Goal: Browse casually

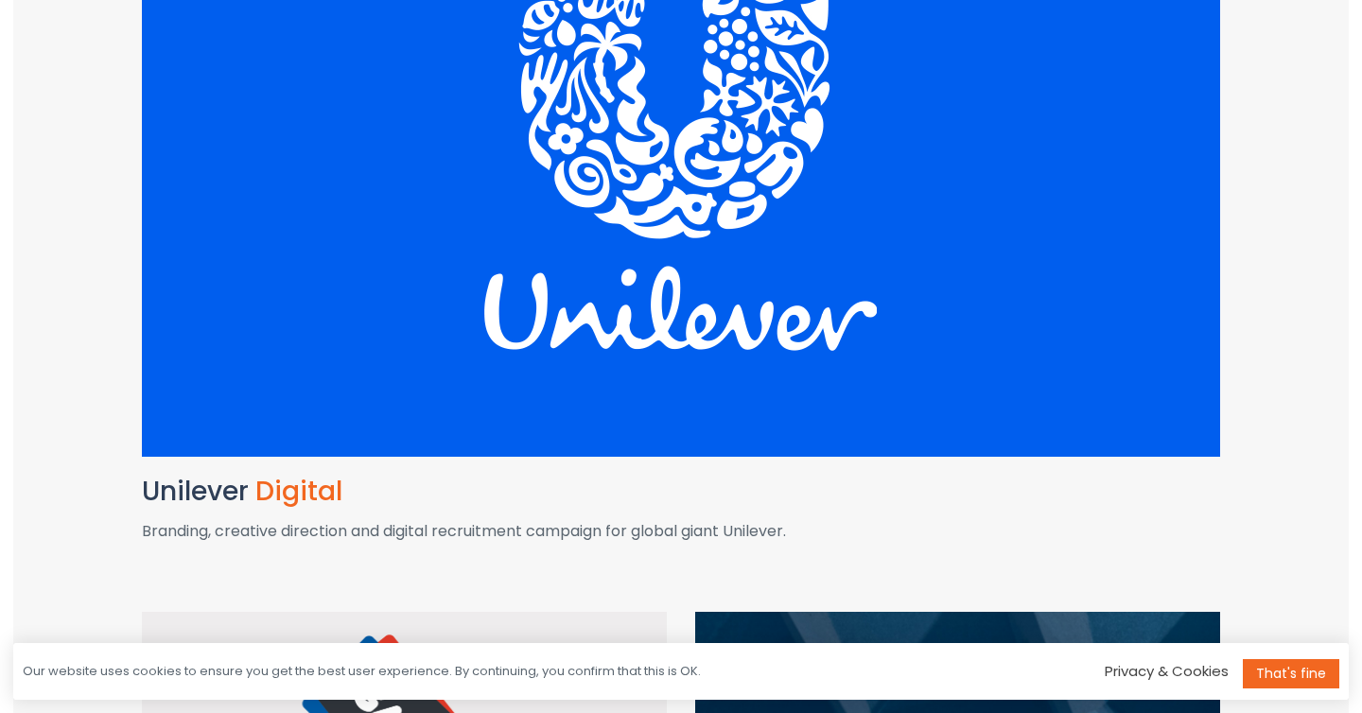
scroll to position [645, 0]
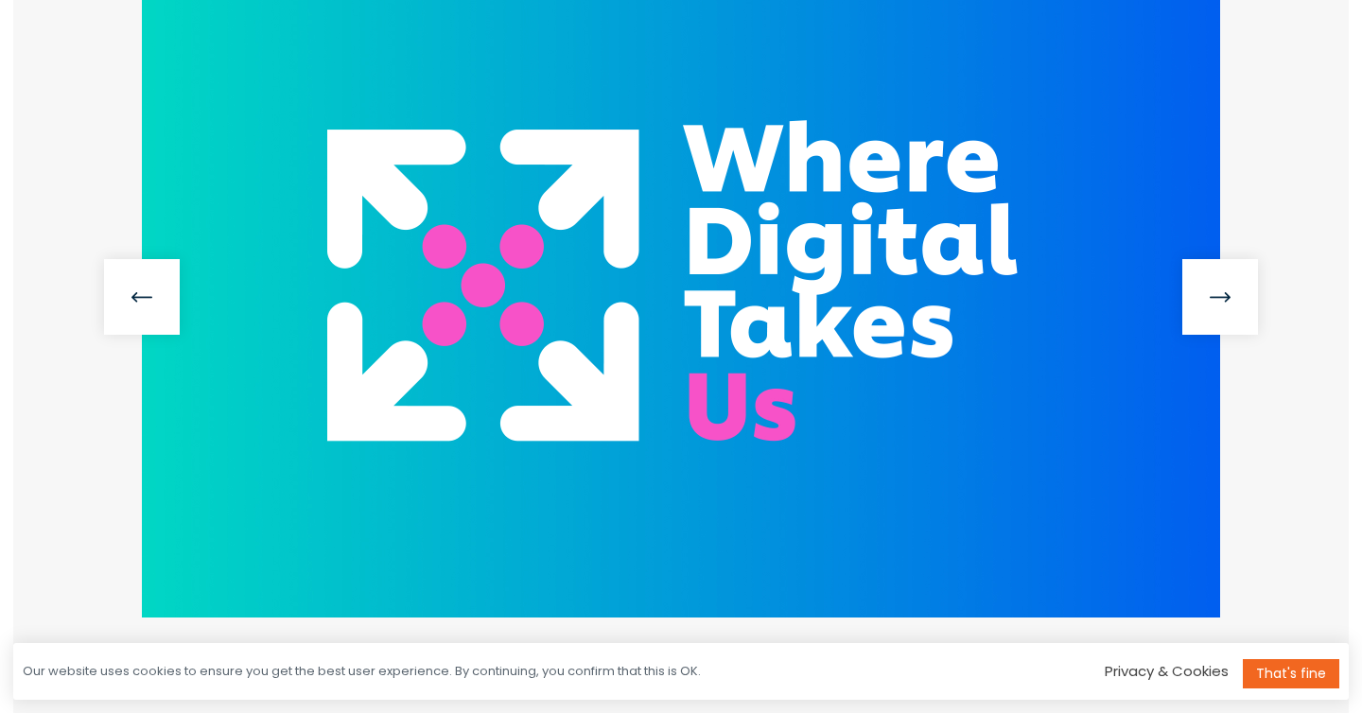
scroll to position [481, 0]
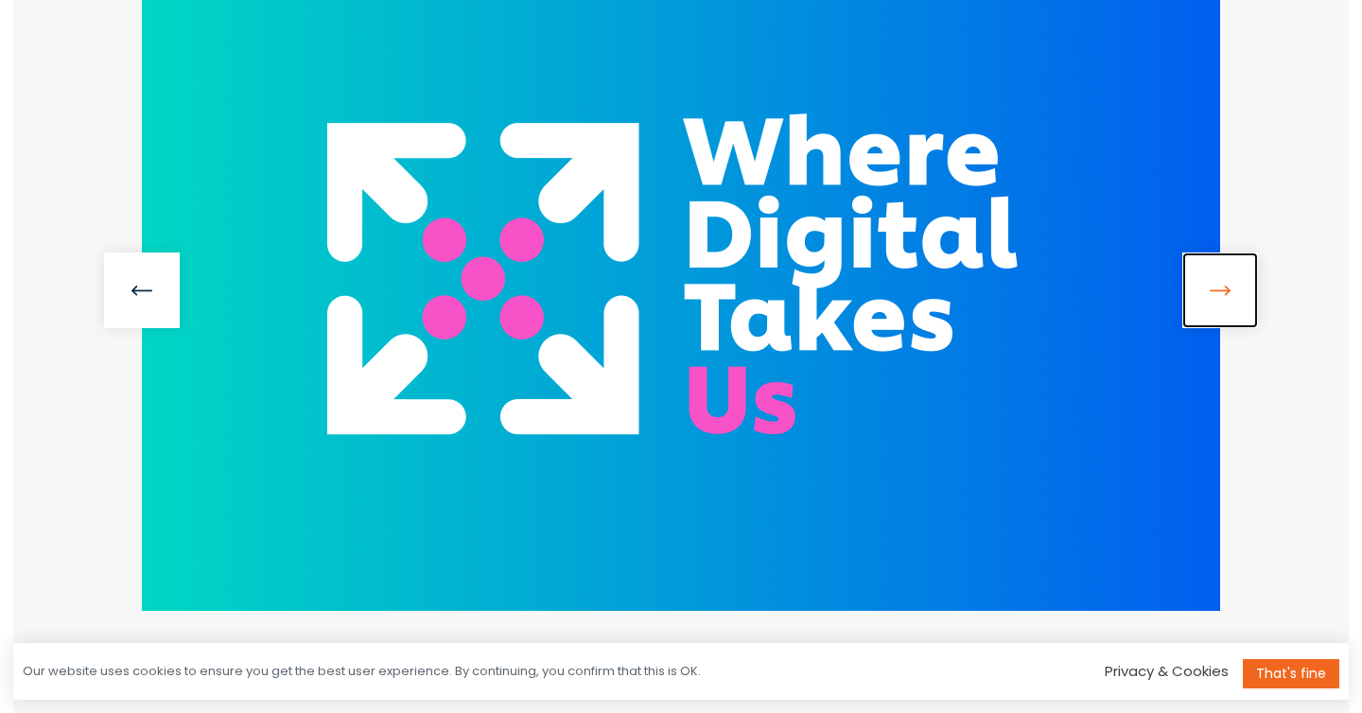
click at [1219, 296] on link at bounding box center [1220, 291] width 76 height 76
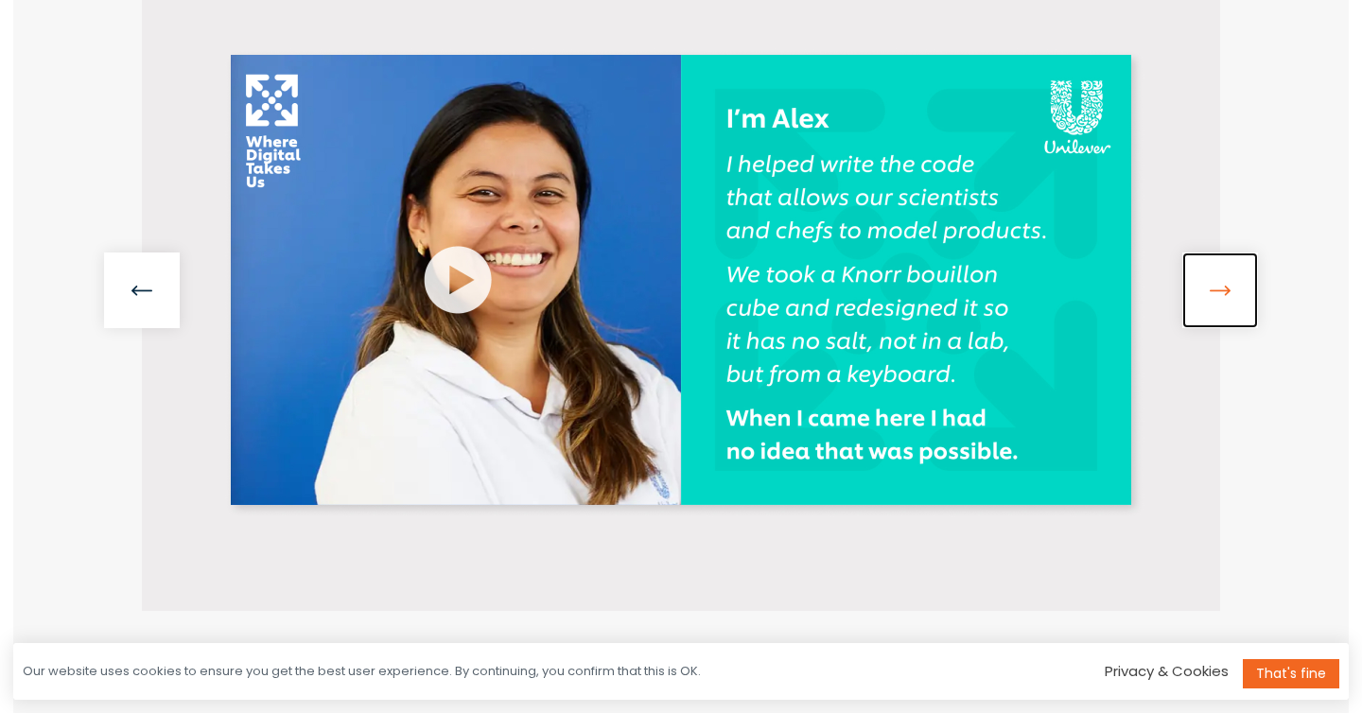
click at [1219, 296] on link at bounding box center [1220, 291] width 76 height 76
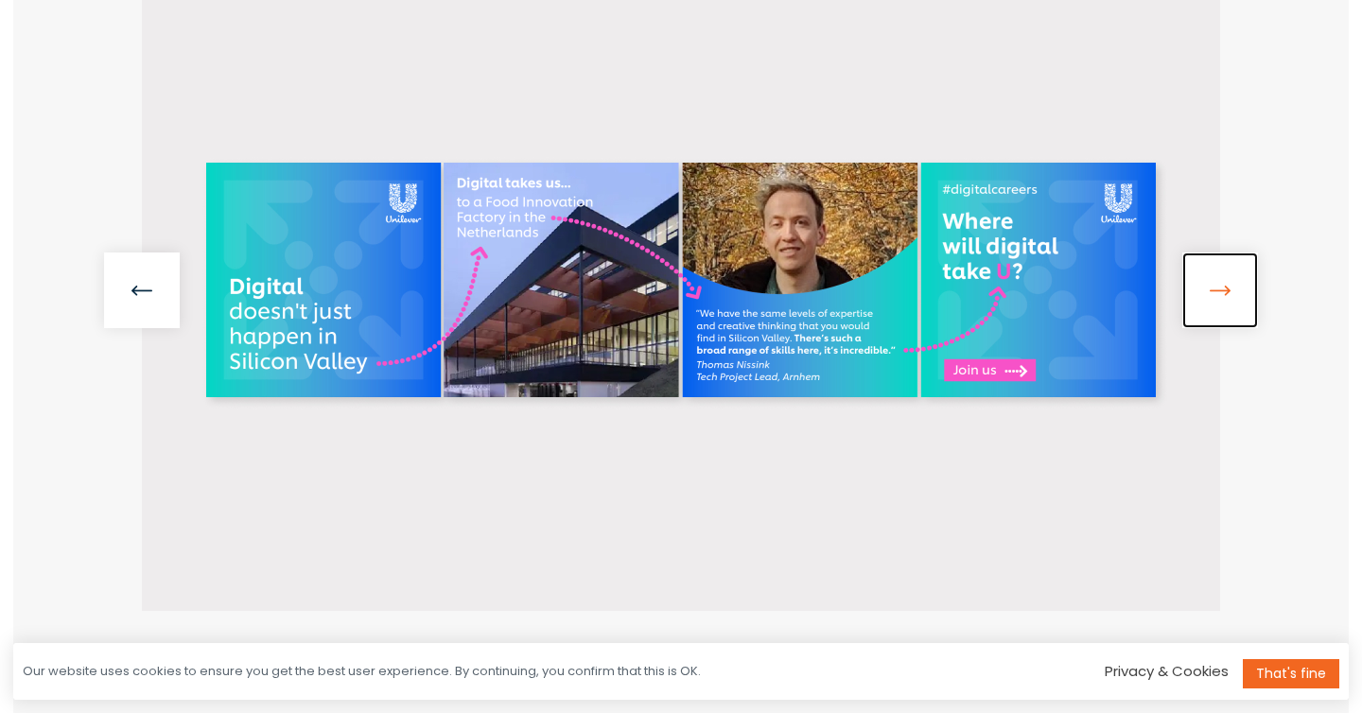
click at [1219, 296] on link at bounding box center [1220, 291] width 76 height 76
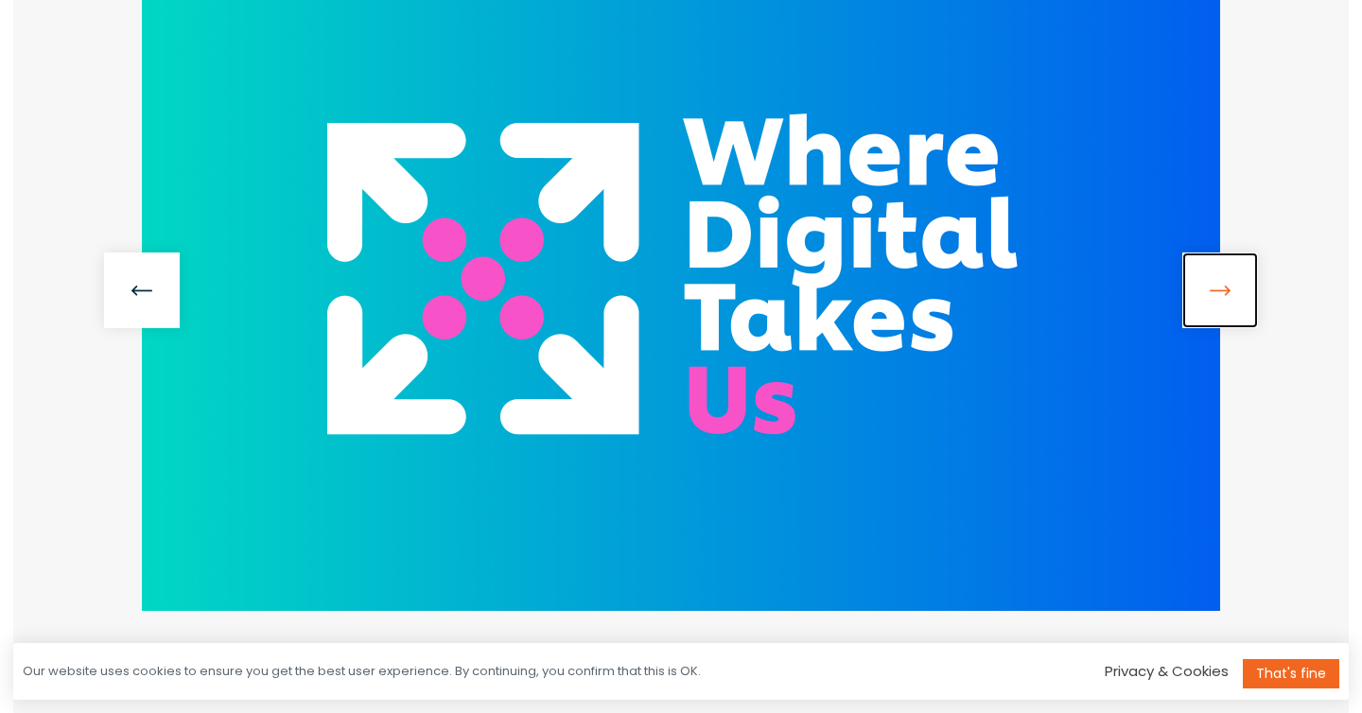
click at [1219, 296] on link at bounding box center [1220, 291] width 76 height 76
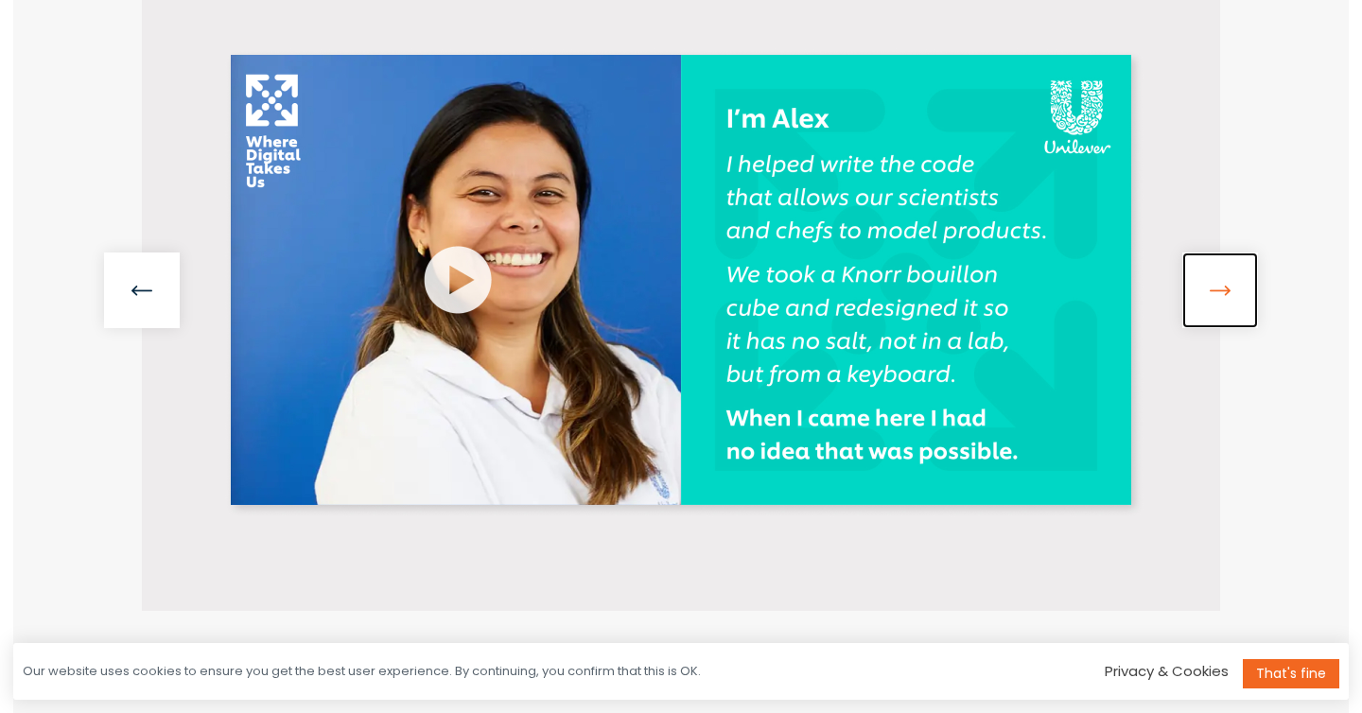
click at [1219, 296] on link at bounding box center [1220, 291] width 76 height 76
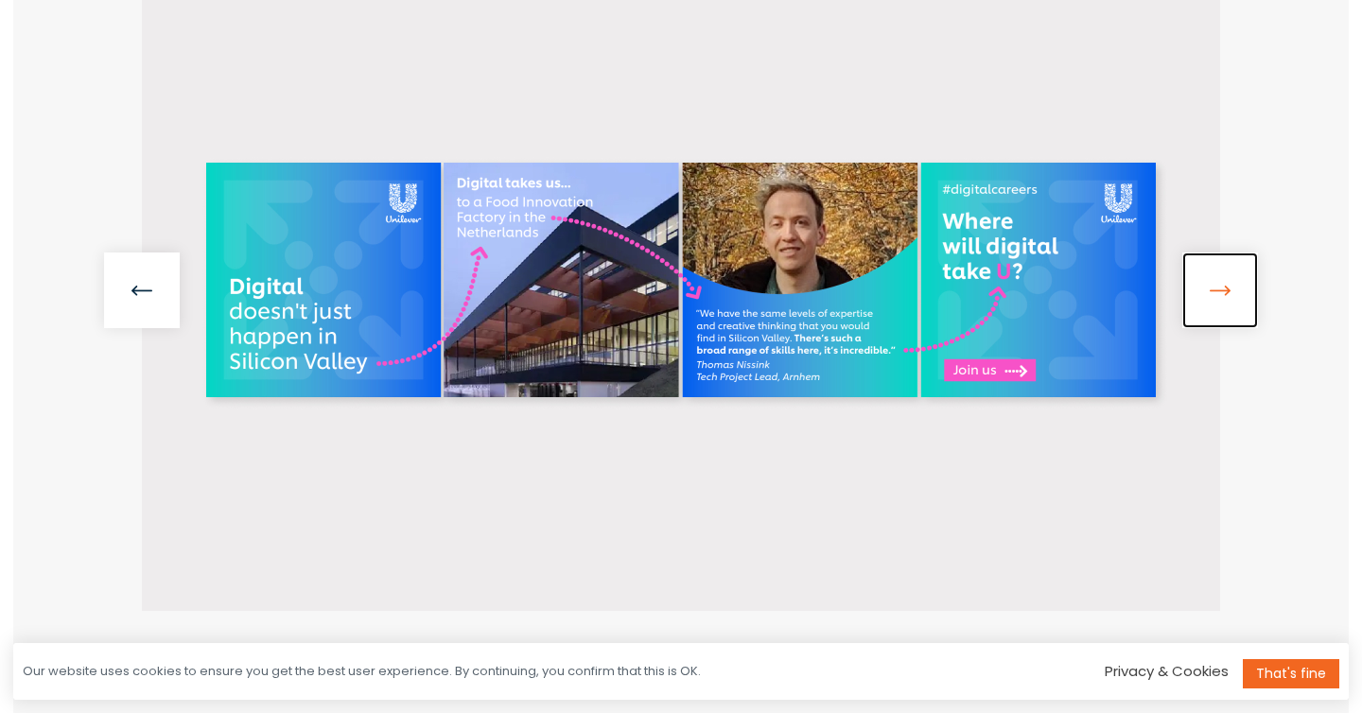
click at [1219, 296] on link at bounding box center [1220, 291] width 76 height 76
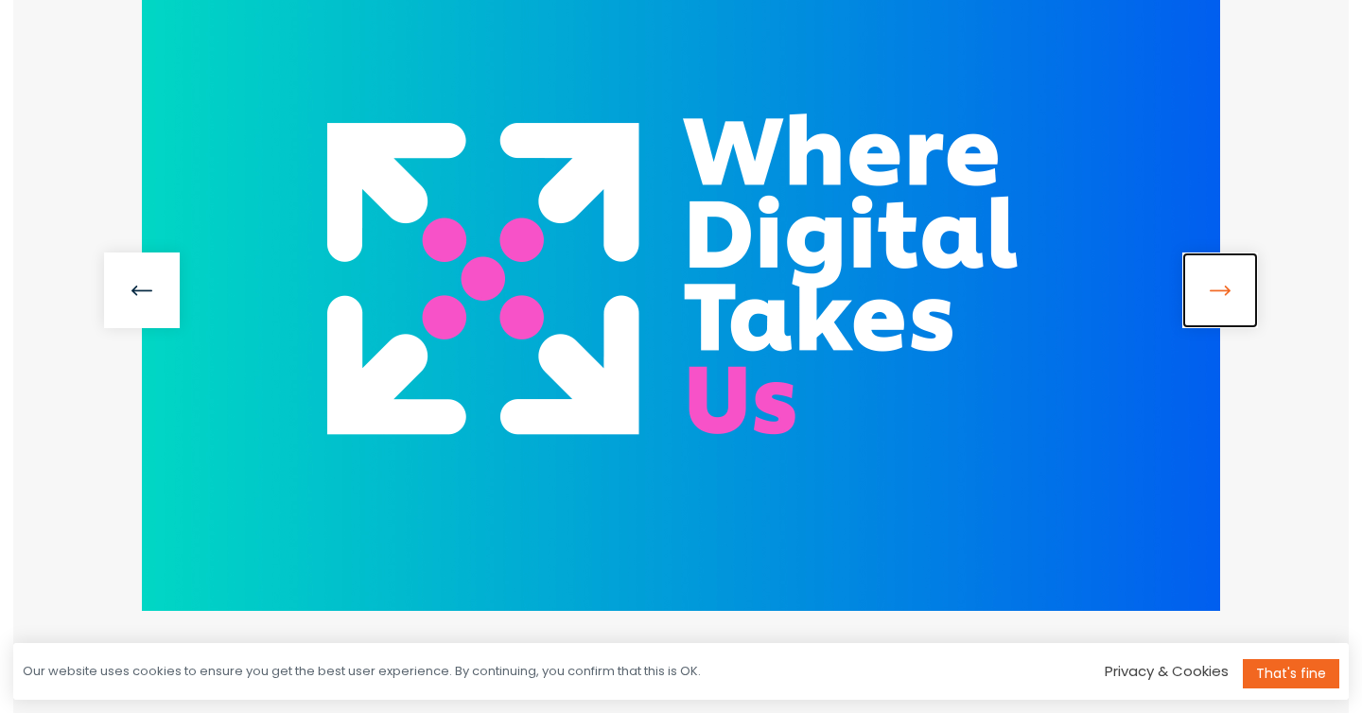
click at [1219, 296] on link at bounding box center [1220, 291] width 76 height 76
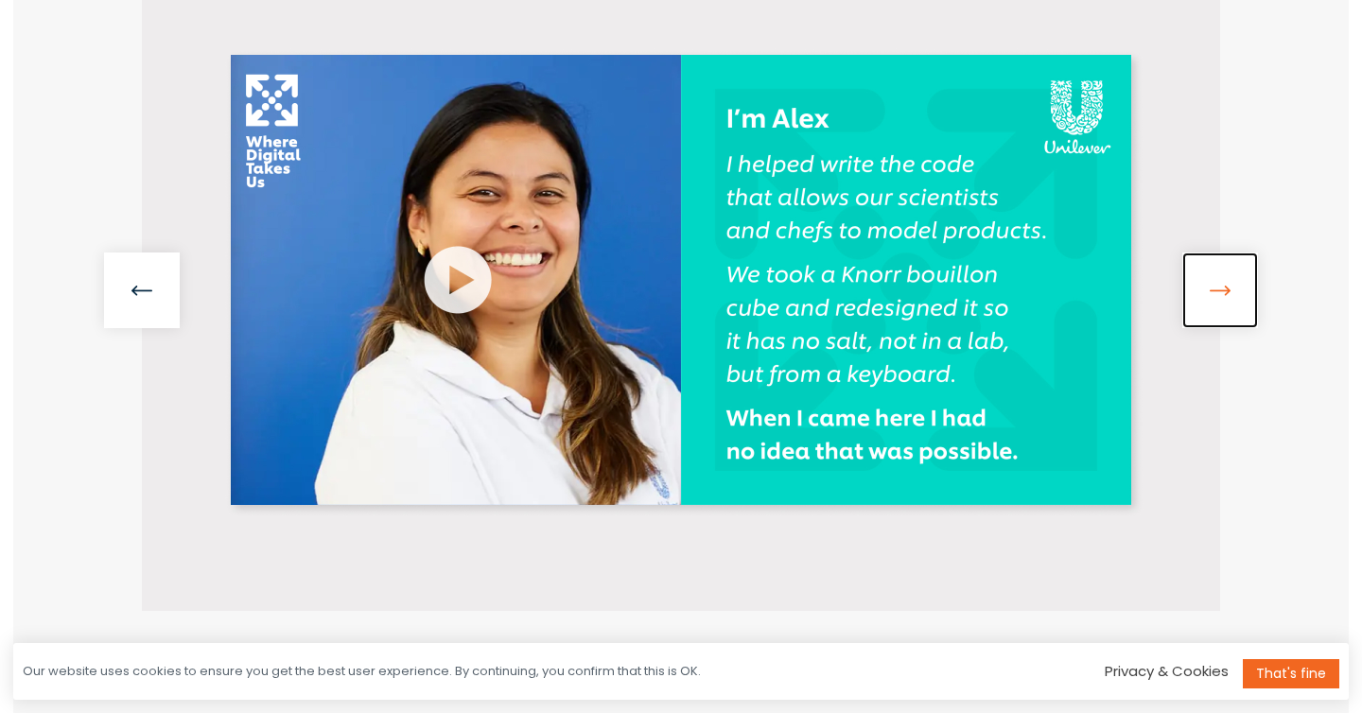
click at [1219, 296] on link at bounding box center [1220, 291] width 76 height 76
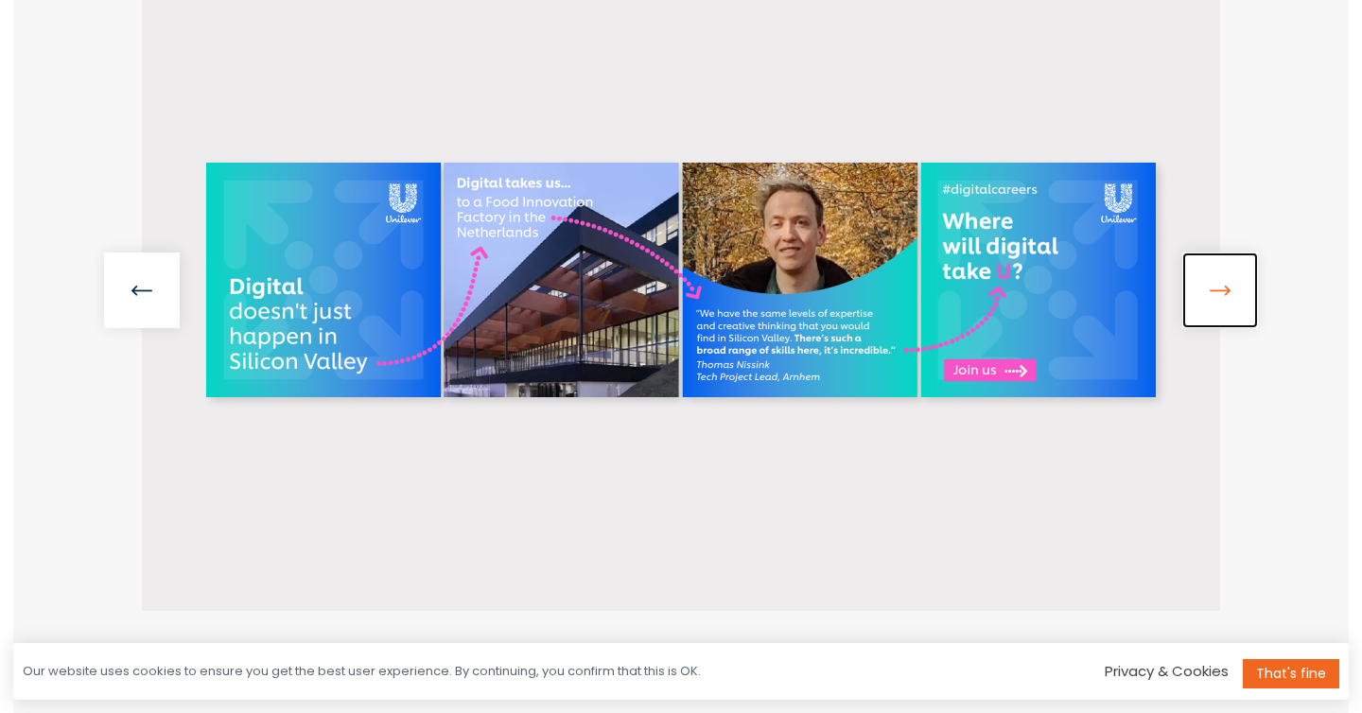
click at [1219, 296] on link at bounding box center [1220, 291] width 76 height 76
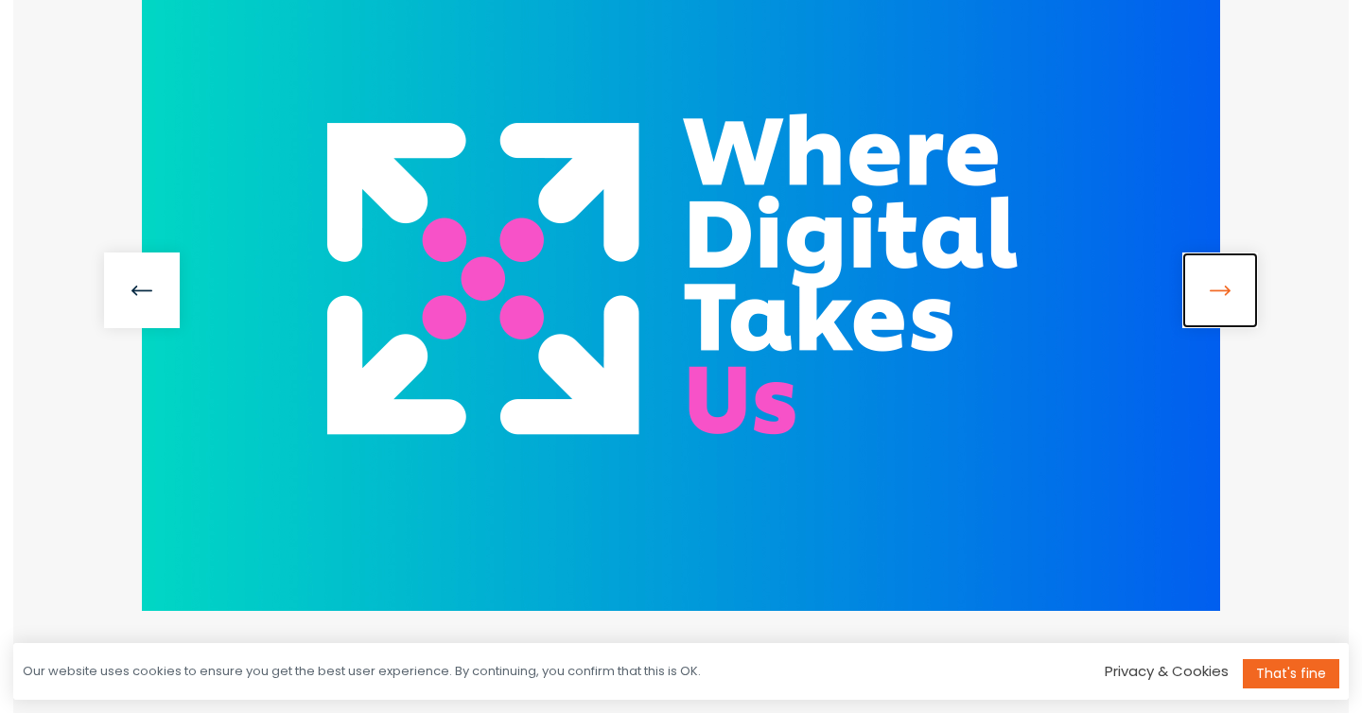
click at [1219, 296] on link at bounding box center [1220, 291] width 76 height 76
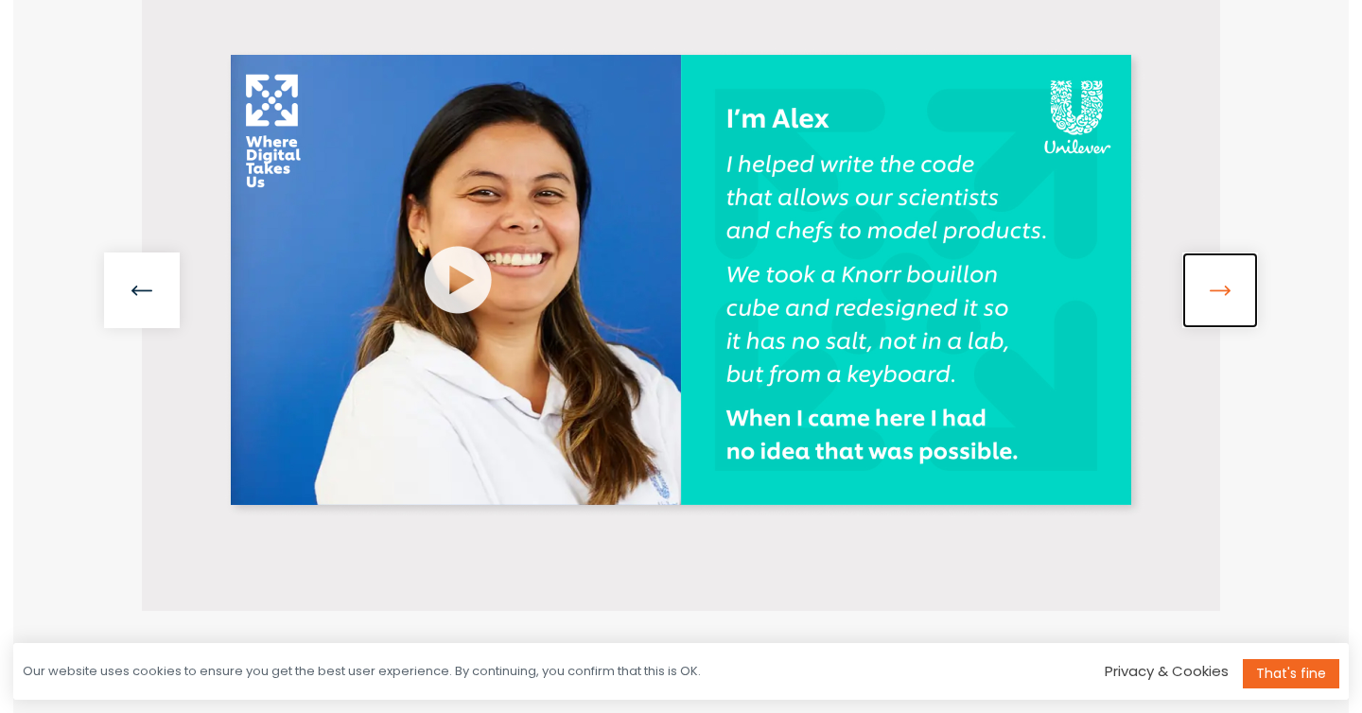
click at [1219, 296] on link at bounding box center [1220, 291] width 76 height 76
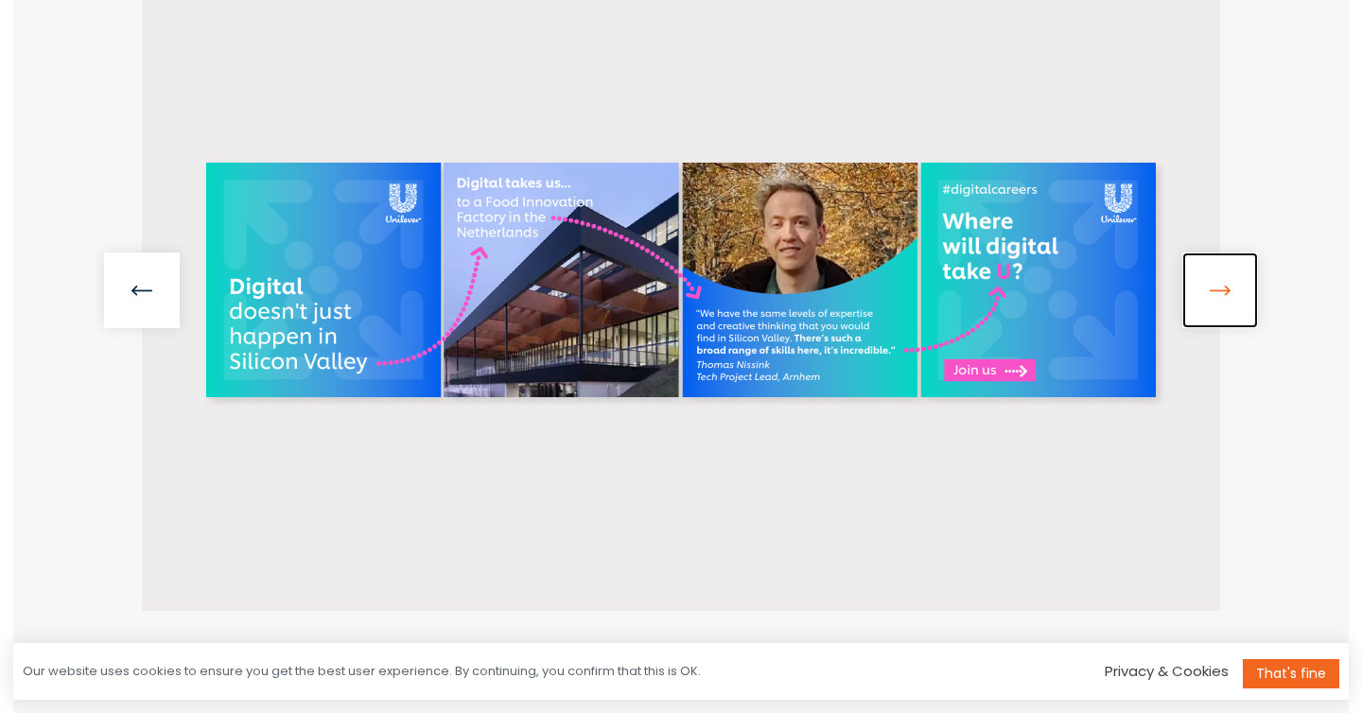
click at [1219, 296] on link at bounding box center [1220, 291] width 76 height 76
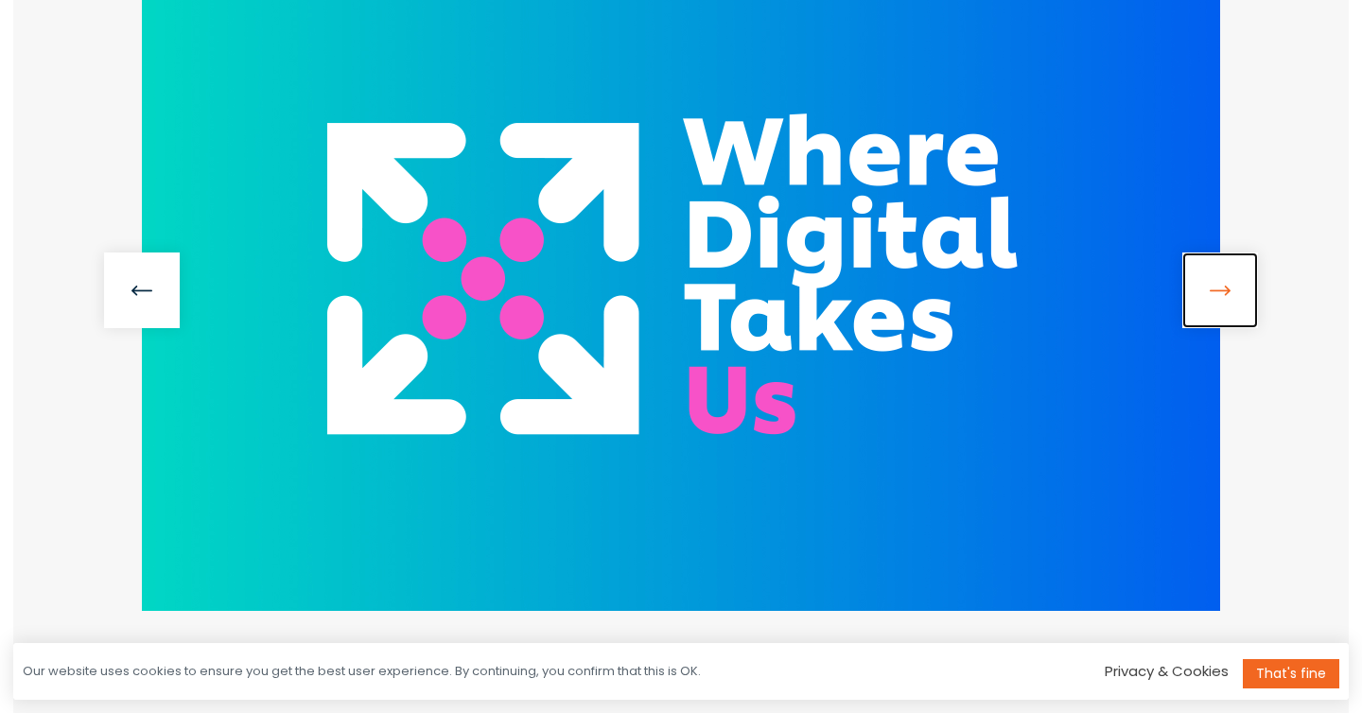
click at [1219, 296] on link at bounding box center [1220, 291] width 76 height 76
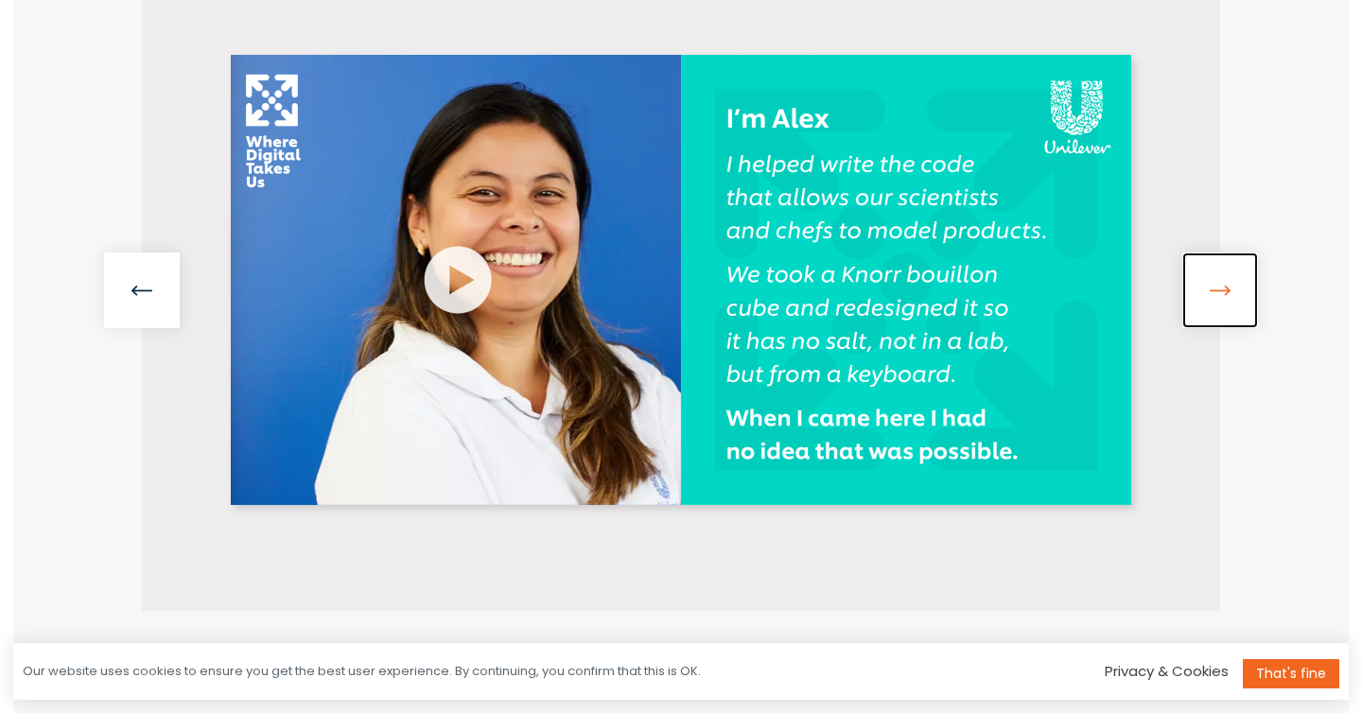
click at [1219, 296] on link at bounding box center [1220, 291] width 76 height 76
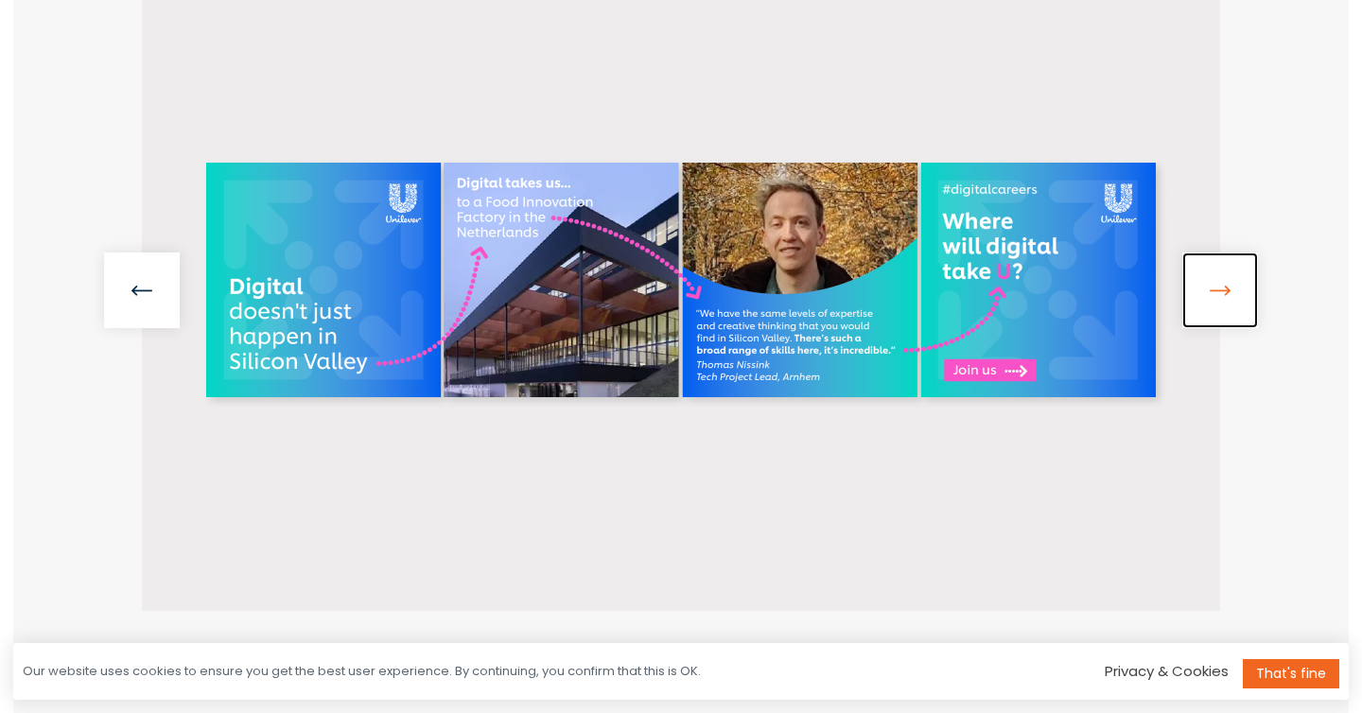
click at [1219, 296] on link at bounding box center [1220, 291] width 76 height 76
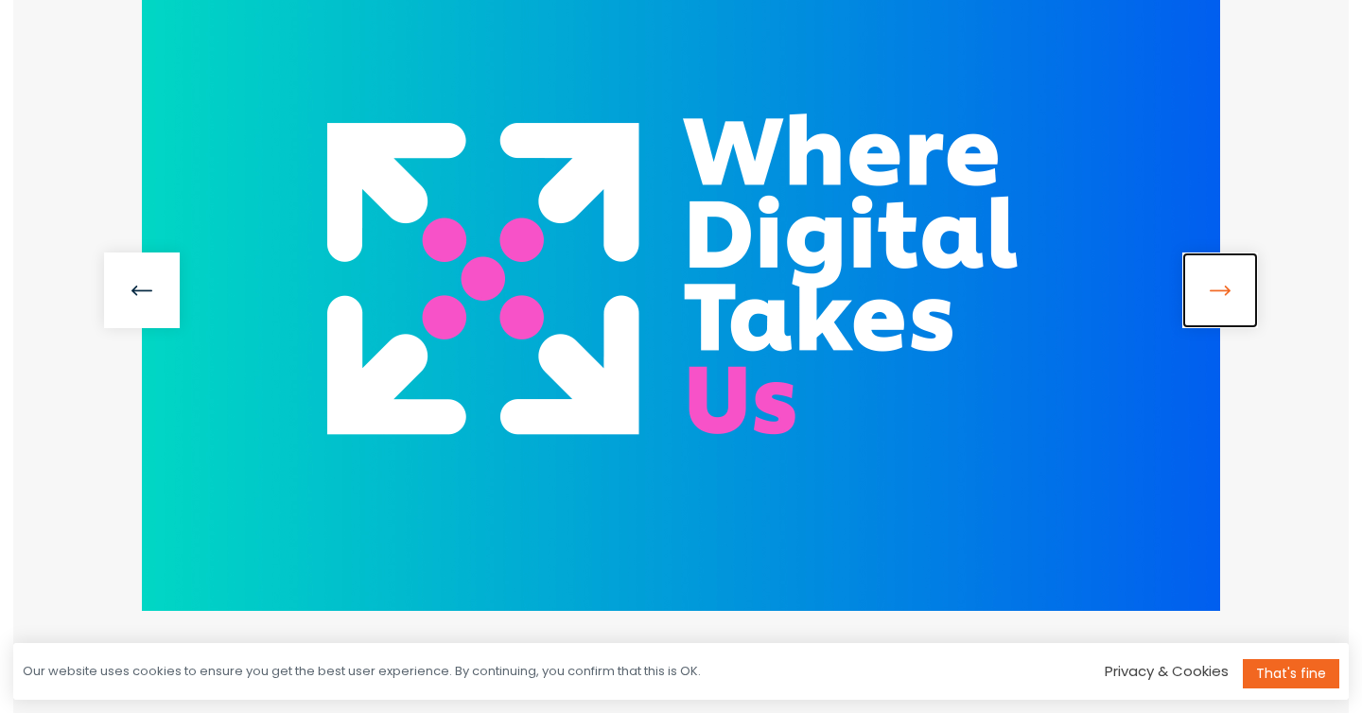
click at [1219, 296] on link at bounding box center [1220, 291] width 76 height 76
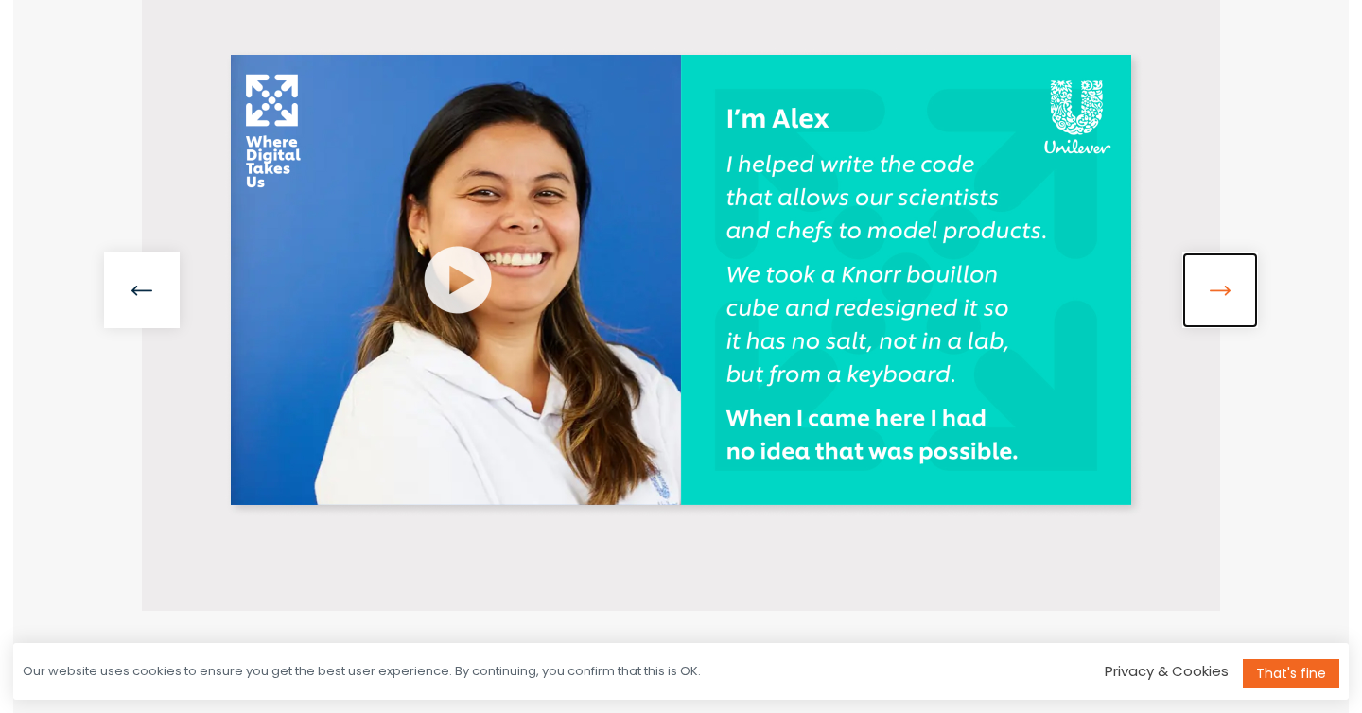
click at [1219, 296] on link at bounding box center [1220, 291] width 76 height 76
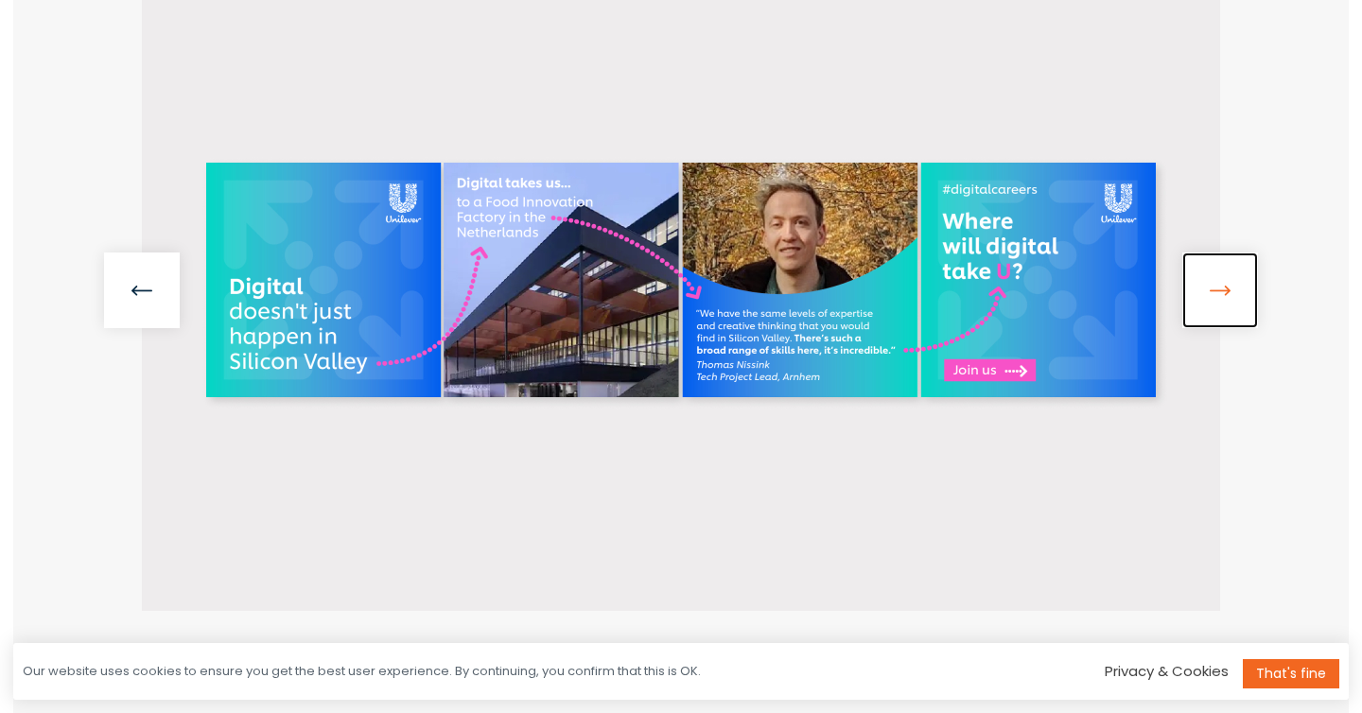
click at [1219, 296] on link at bounding box center [1220, 291] width 76 height 76
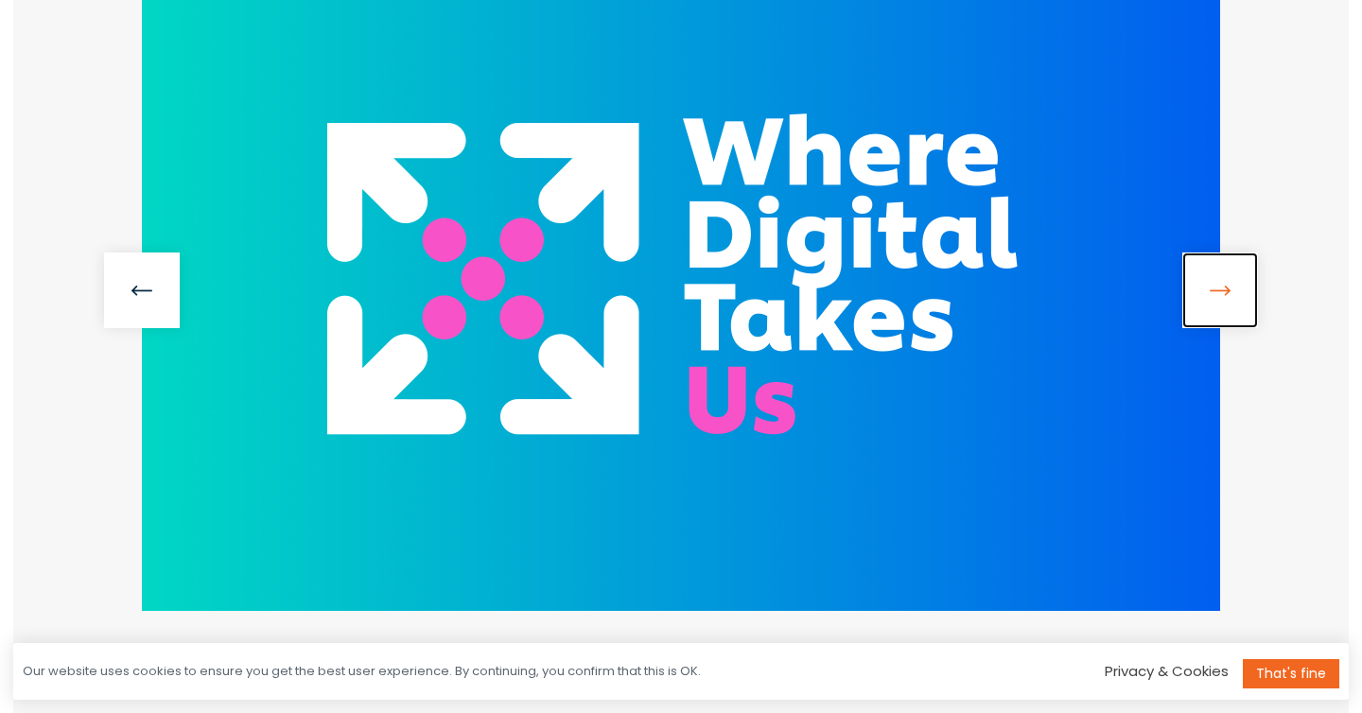
click at [1219, 296] on link at bounding box center [1220, 291] width 76 height 76
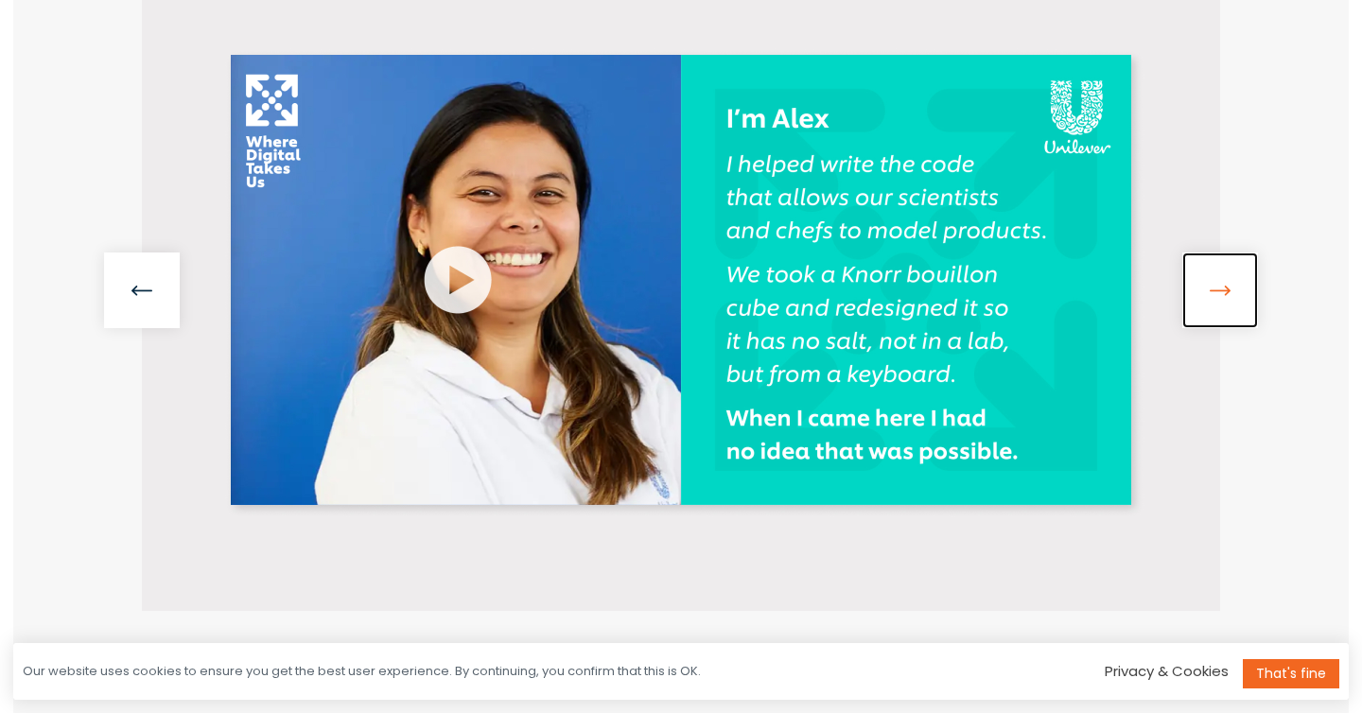
click at [1219, 296] on link at bounding box center [1220, 291] width 76 height 76
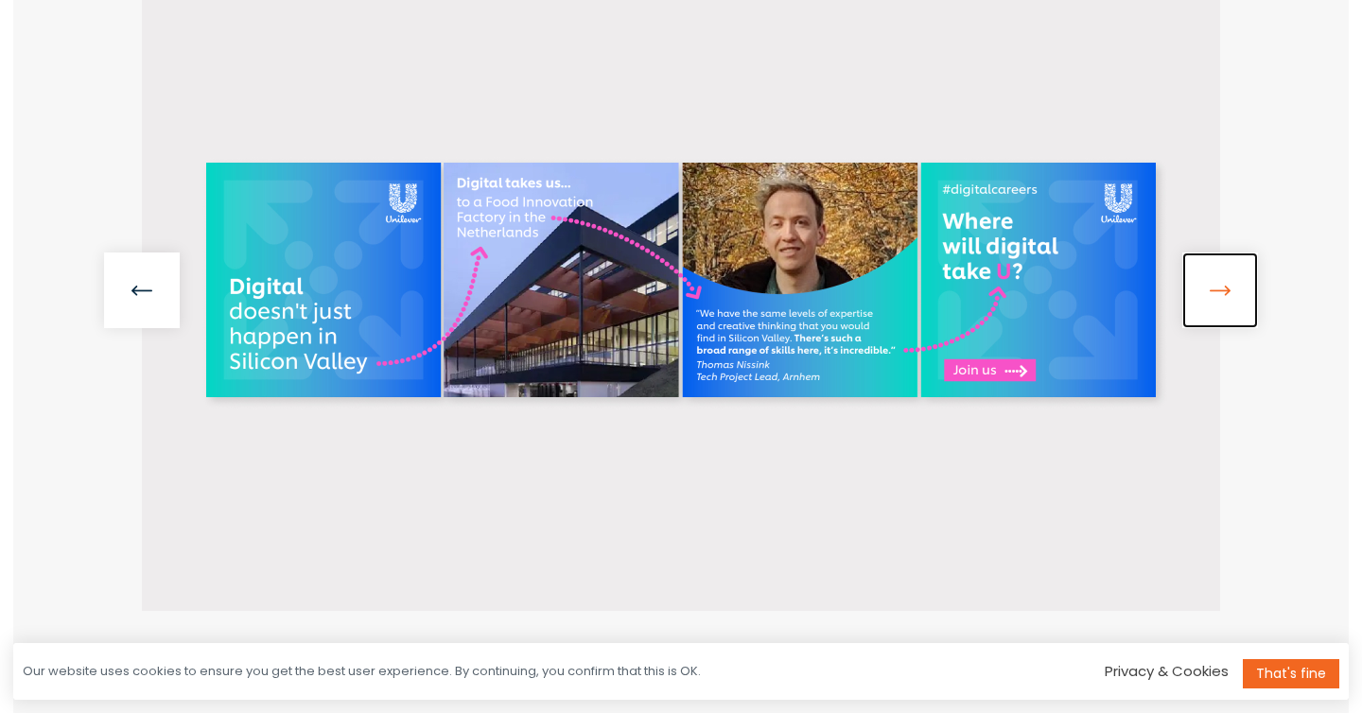
click at [1219, 296] on link at bounding box center [1220, 291] width 76 height 76
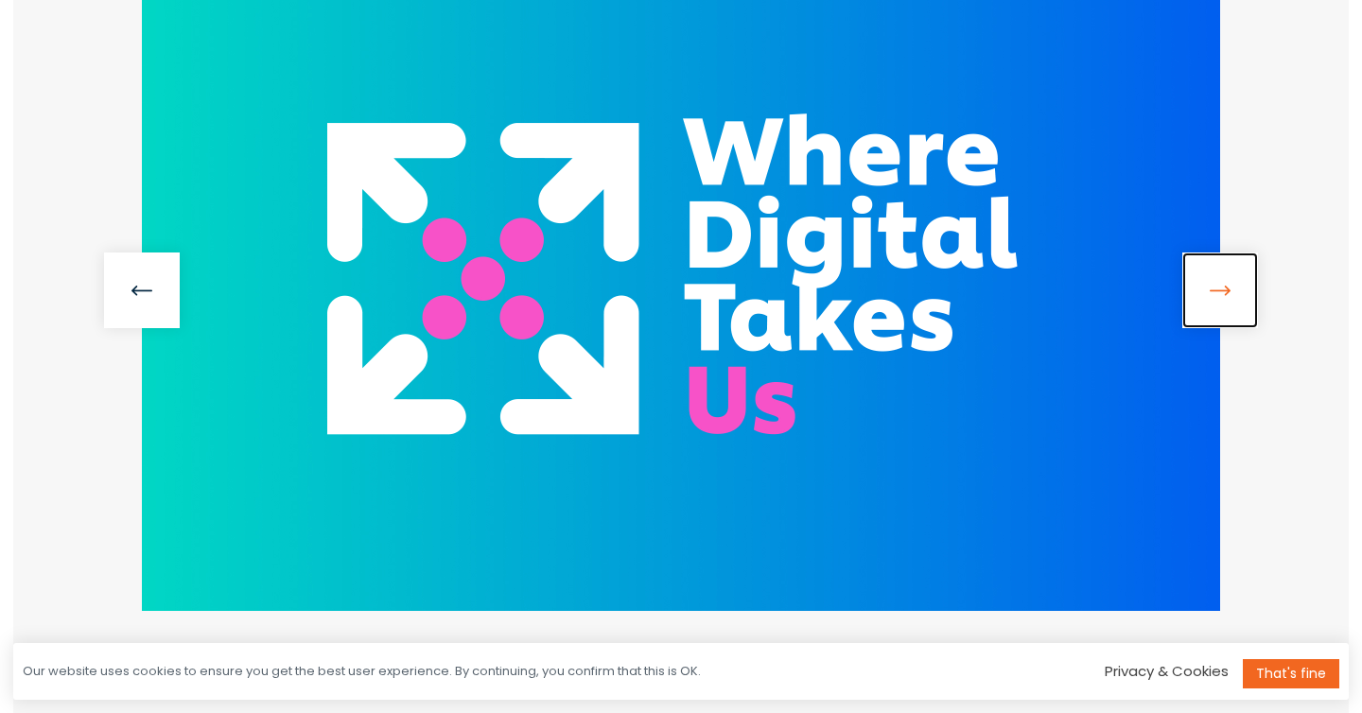
click at [1219, 296] on link at bounding box center [1220, 291] width 76 height 76
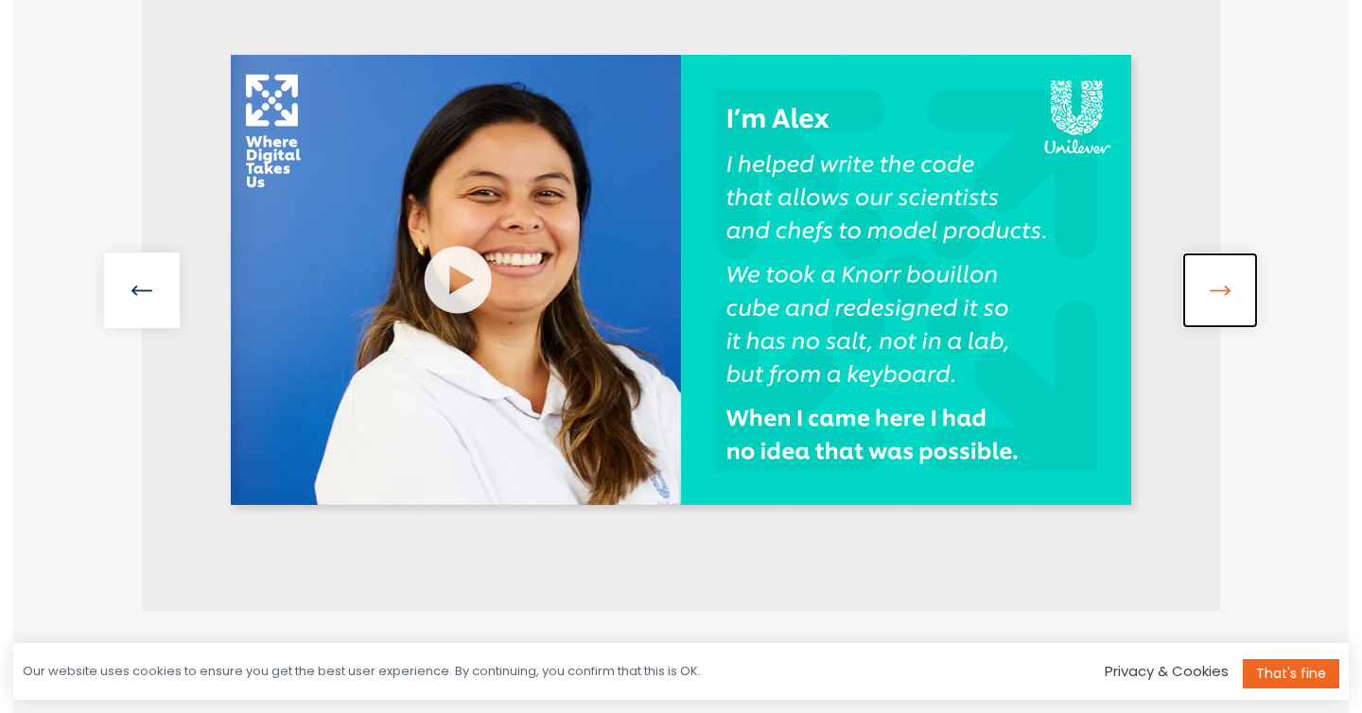
click at [1219, 296] on link at bounding box center [1220, 291] width 76 height 76
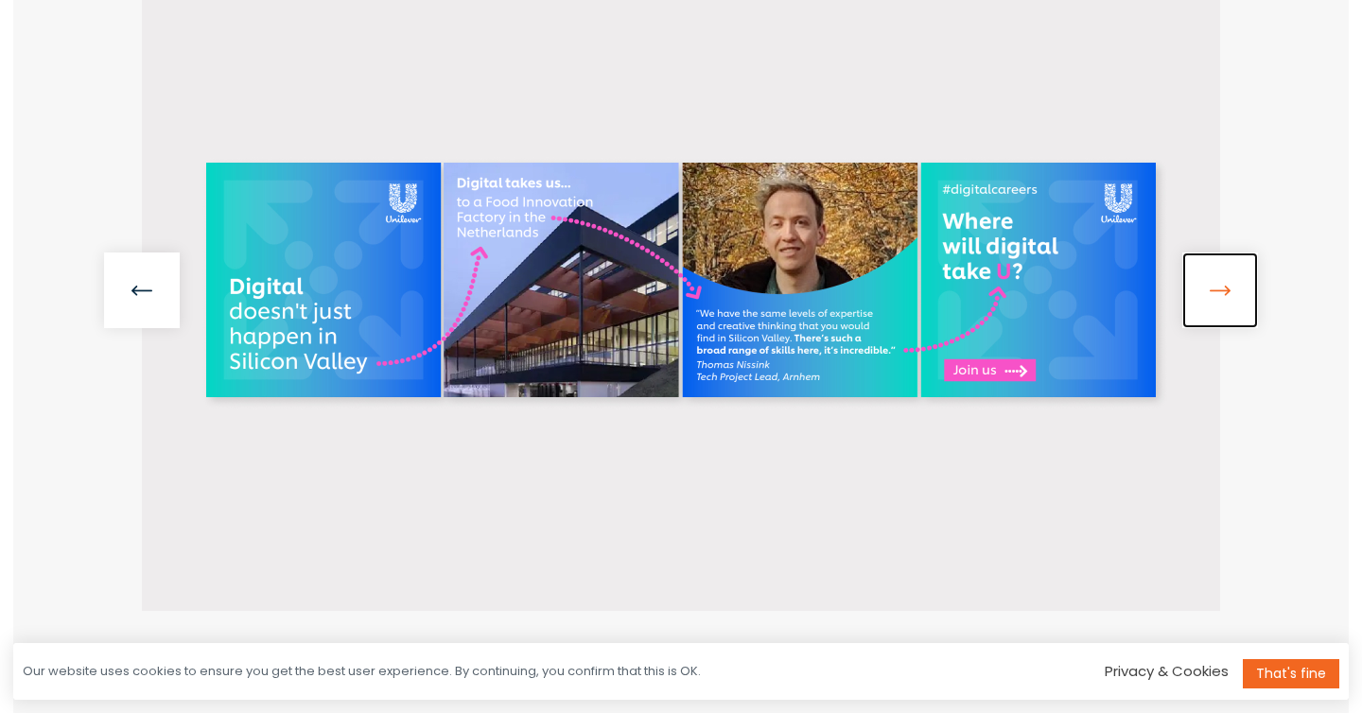
click at [1219, 296] on link at bounding box center [1220, 291] width 76 height 76
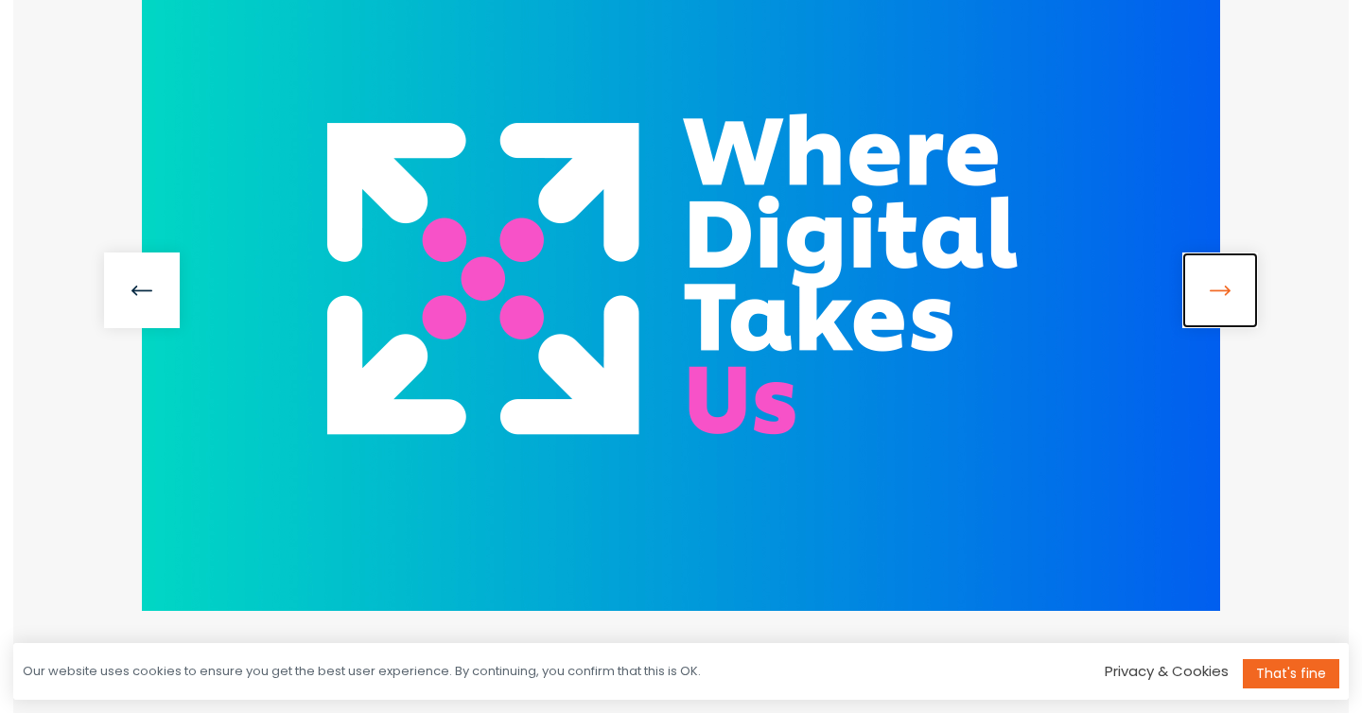
click at [1219, 296] on link at bounding box center [1220, 291] width 76 height 76
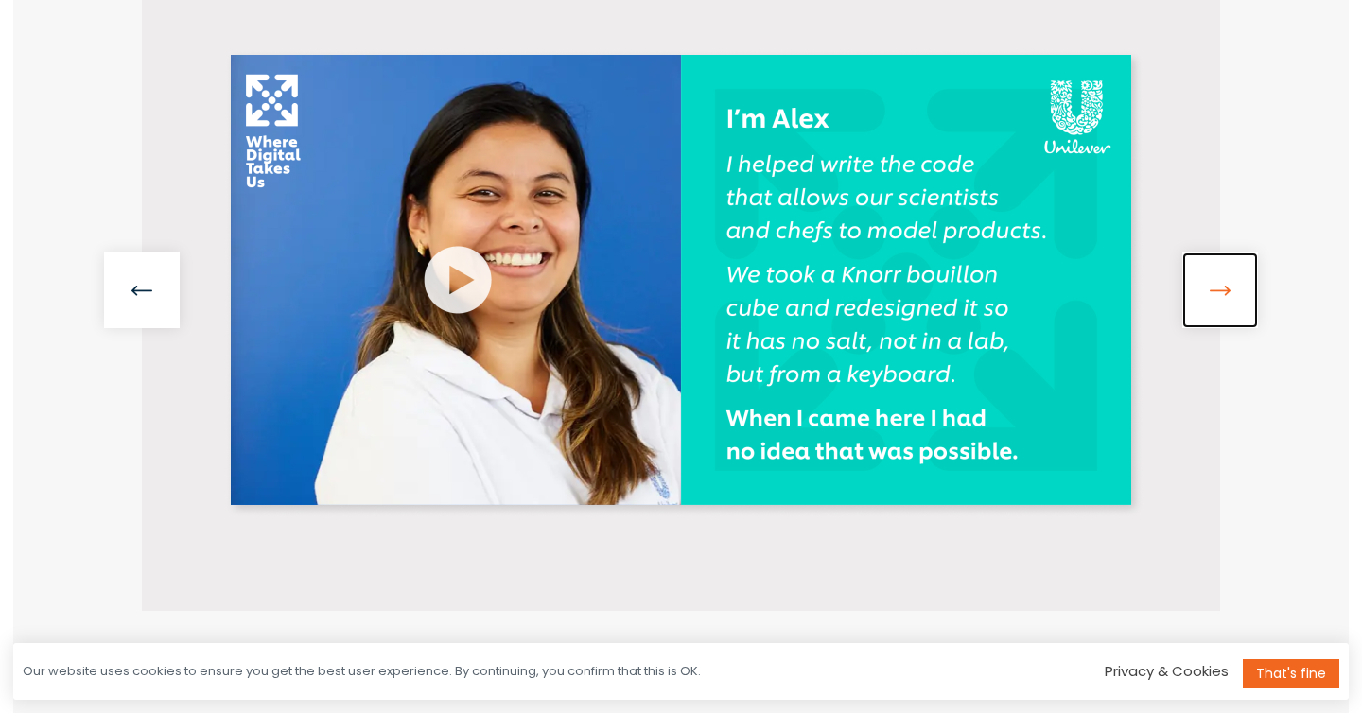
click at [1219, 296] on link at bounding box center [1220, 291] width 76 height 76
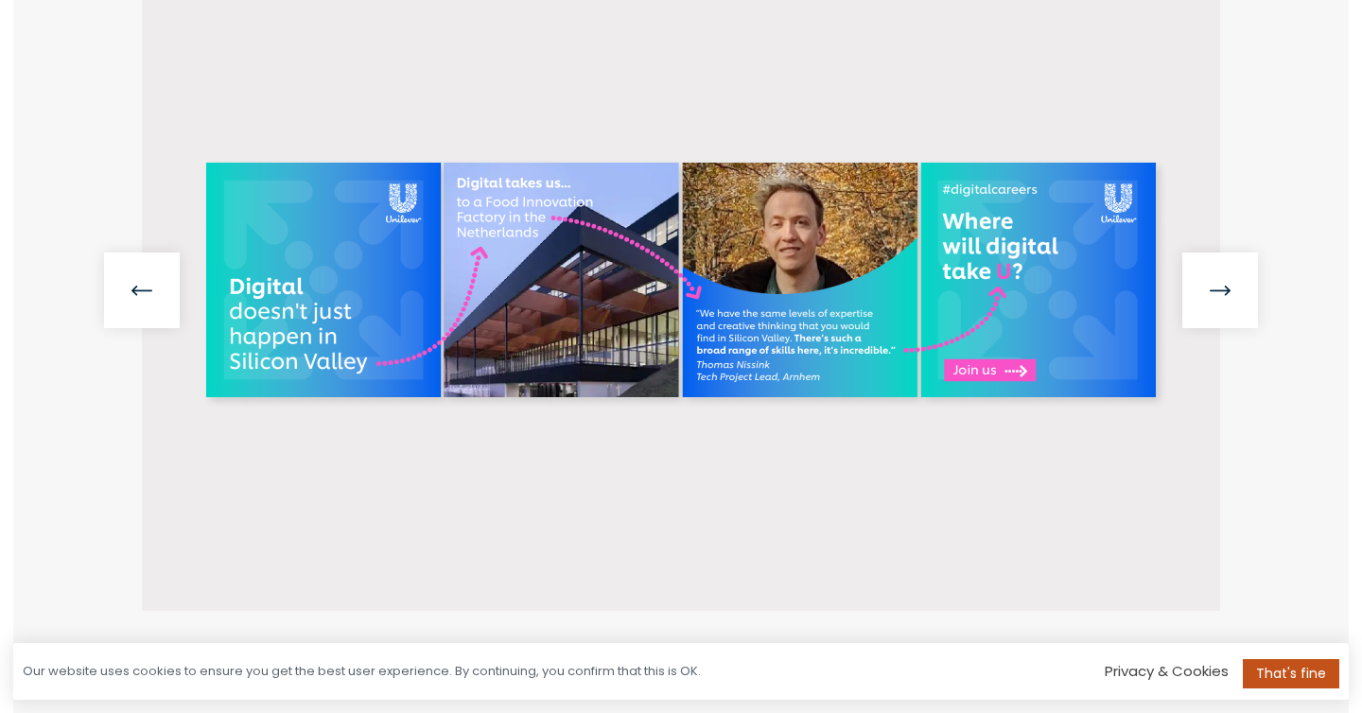
click at [1280, 669] on link "That's fine" at bounding box center [1291, 673] width 96 height 29
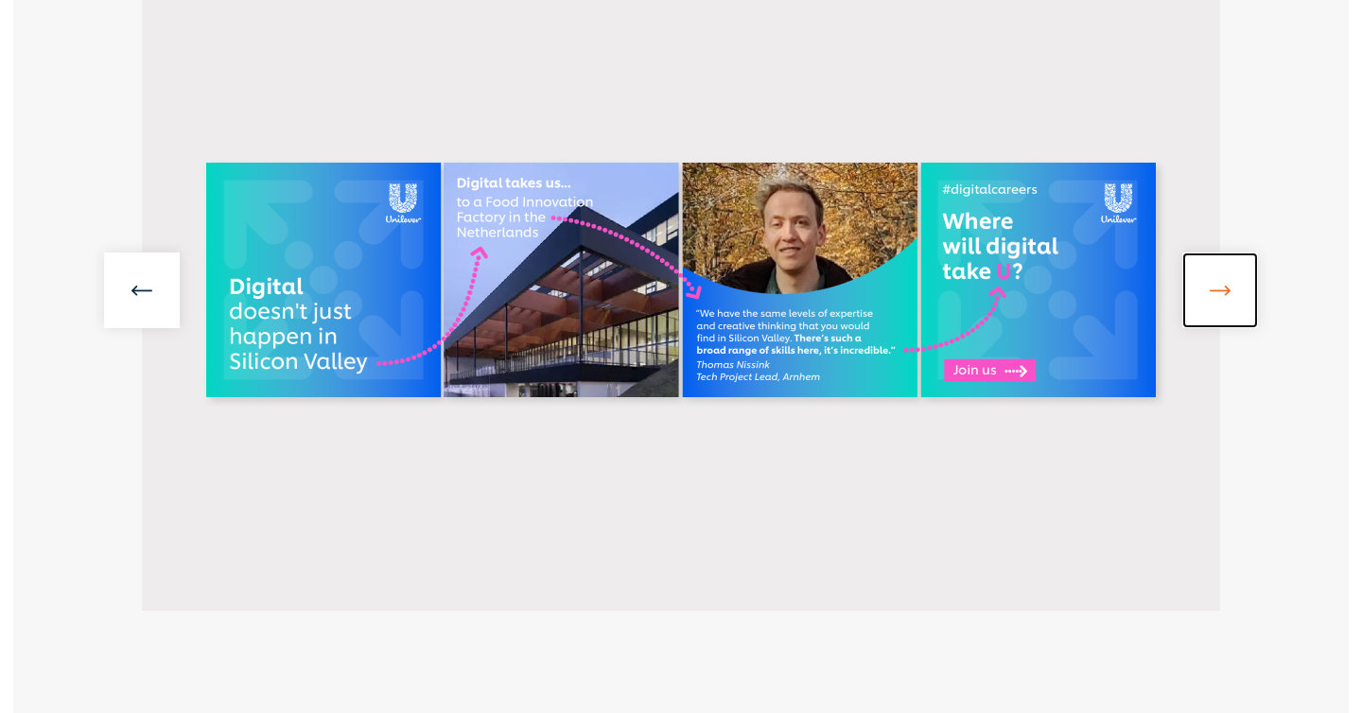
click at [1220, 306] on link at bounding box center [1220, 291] width 76 height 76
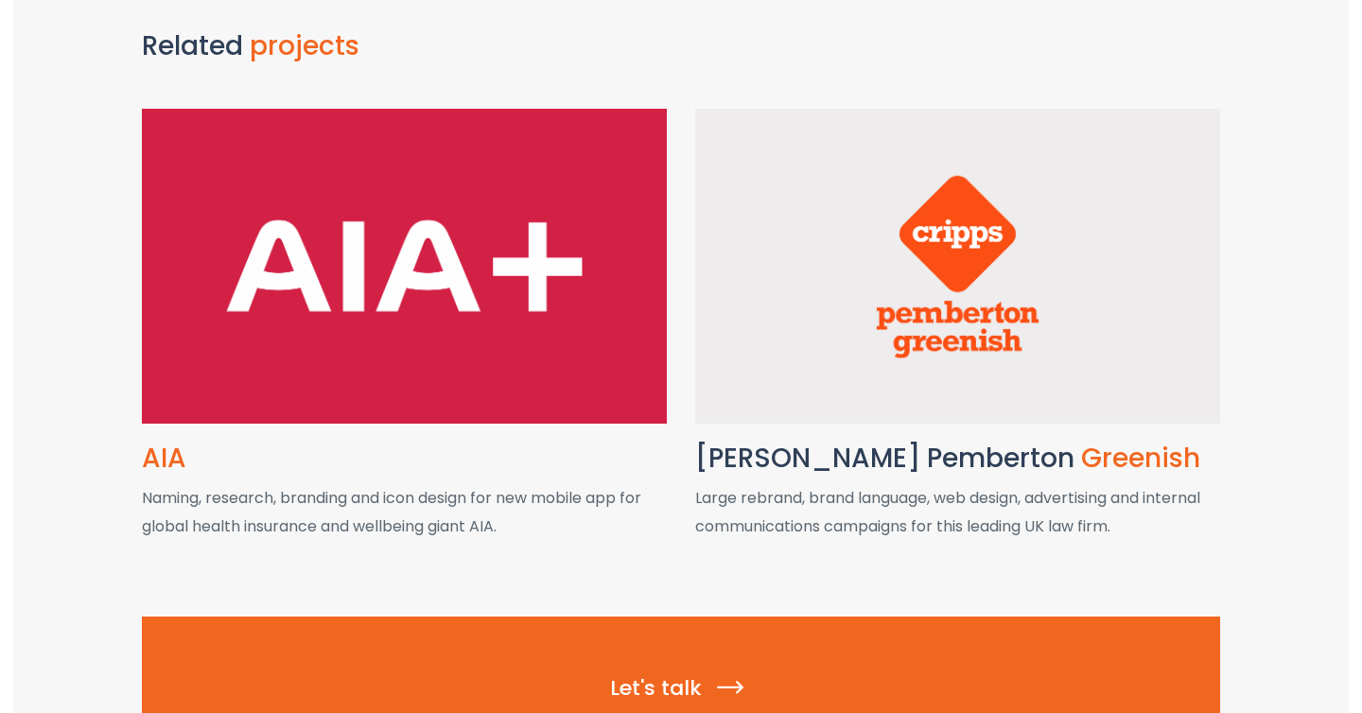
scroll to position [2322, 0]
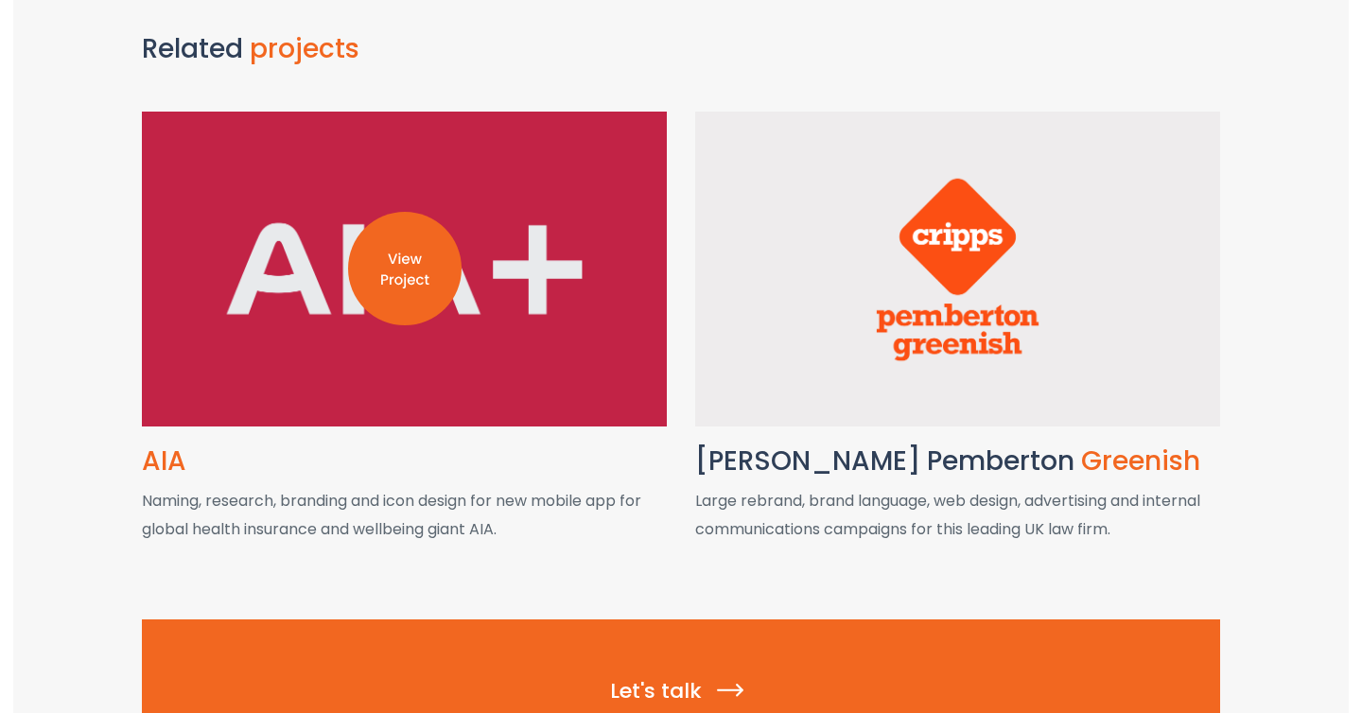
click at [587, 307] on div at bounding box center [404, 269] width 525 height 315
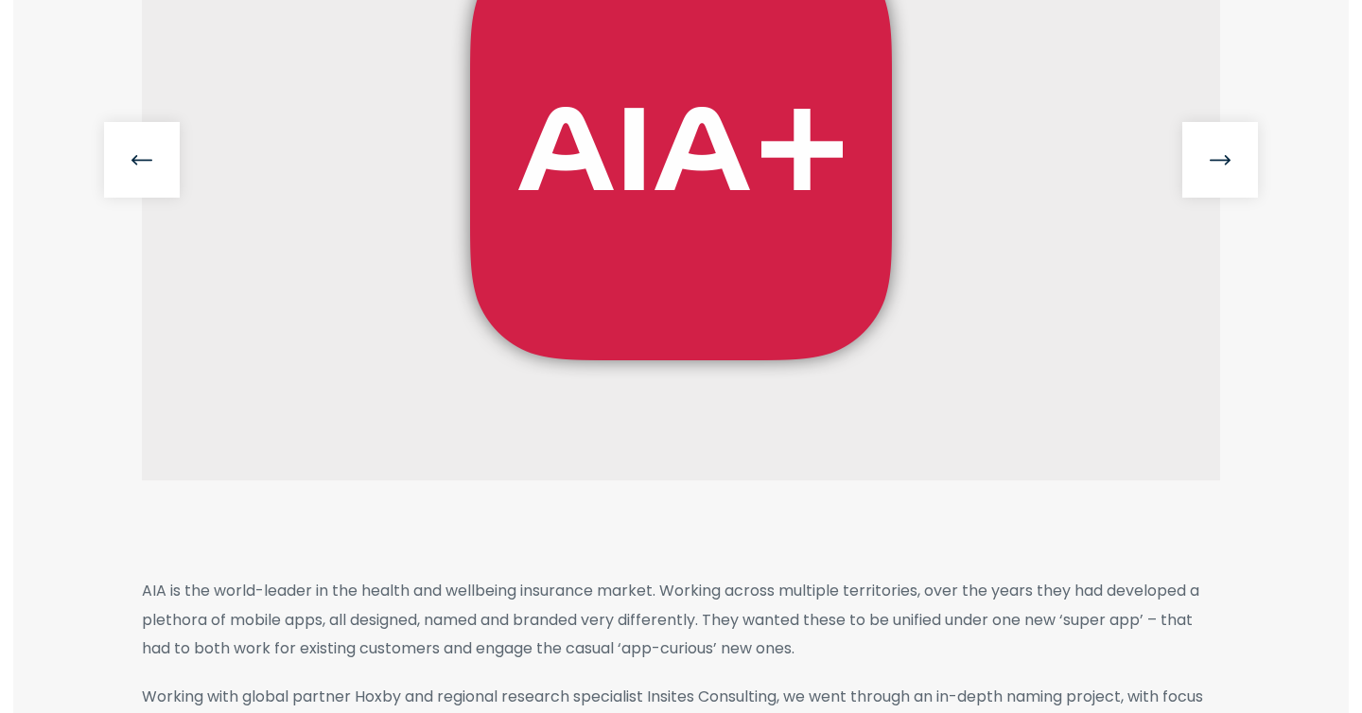
scroll to position [612, 0]
click at [1204, 164] on link at bounding box center [1220, 159] width 76 height 76
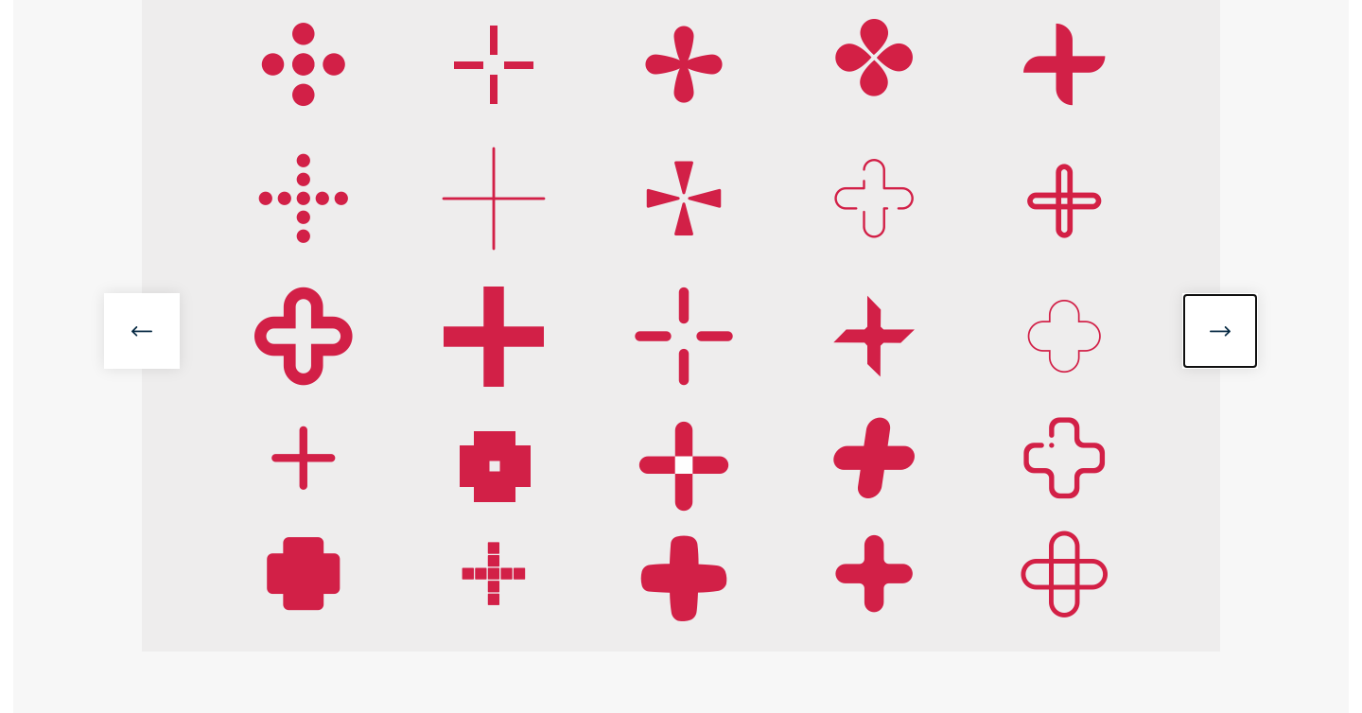
scroll to position [401, 0]
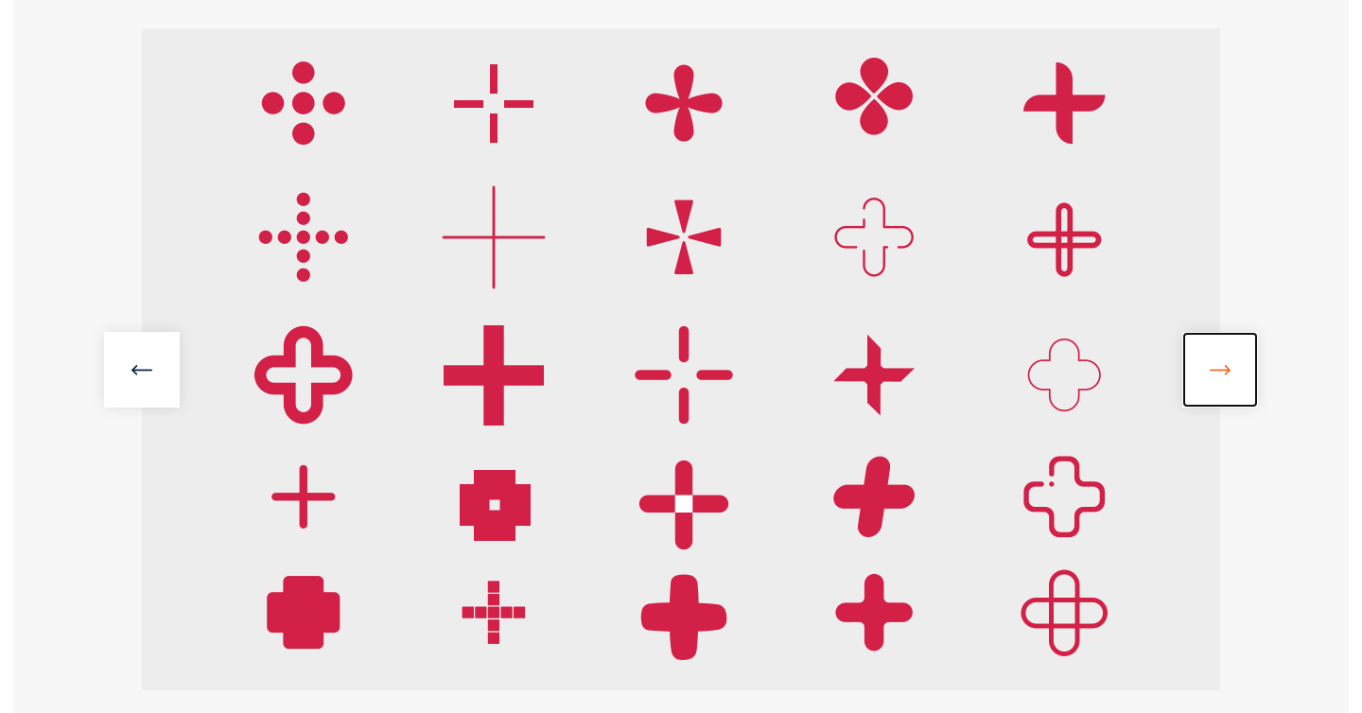
click at [1240, 357] on link at bounding box center [1220, 370] width 76 height 76
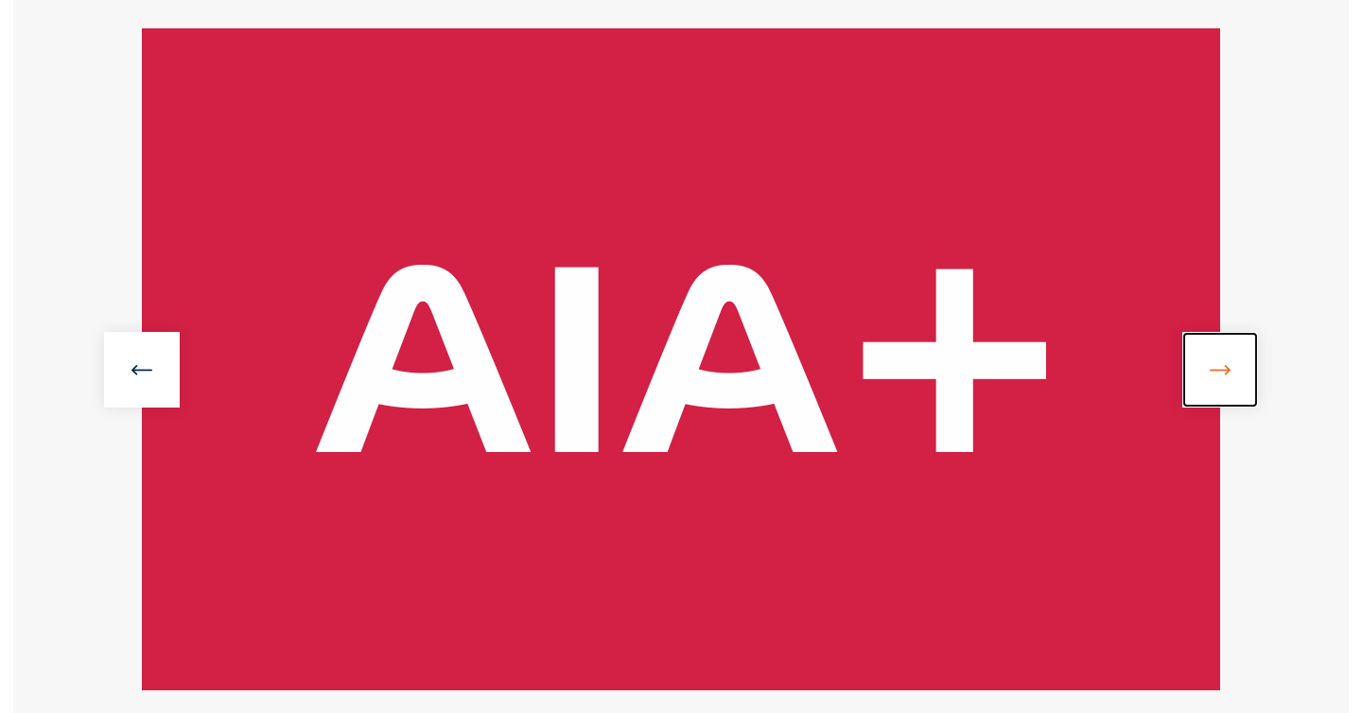
click at [1240, 357] on link at bounding box center [1220, 370] width 76 height 76
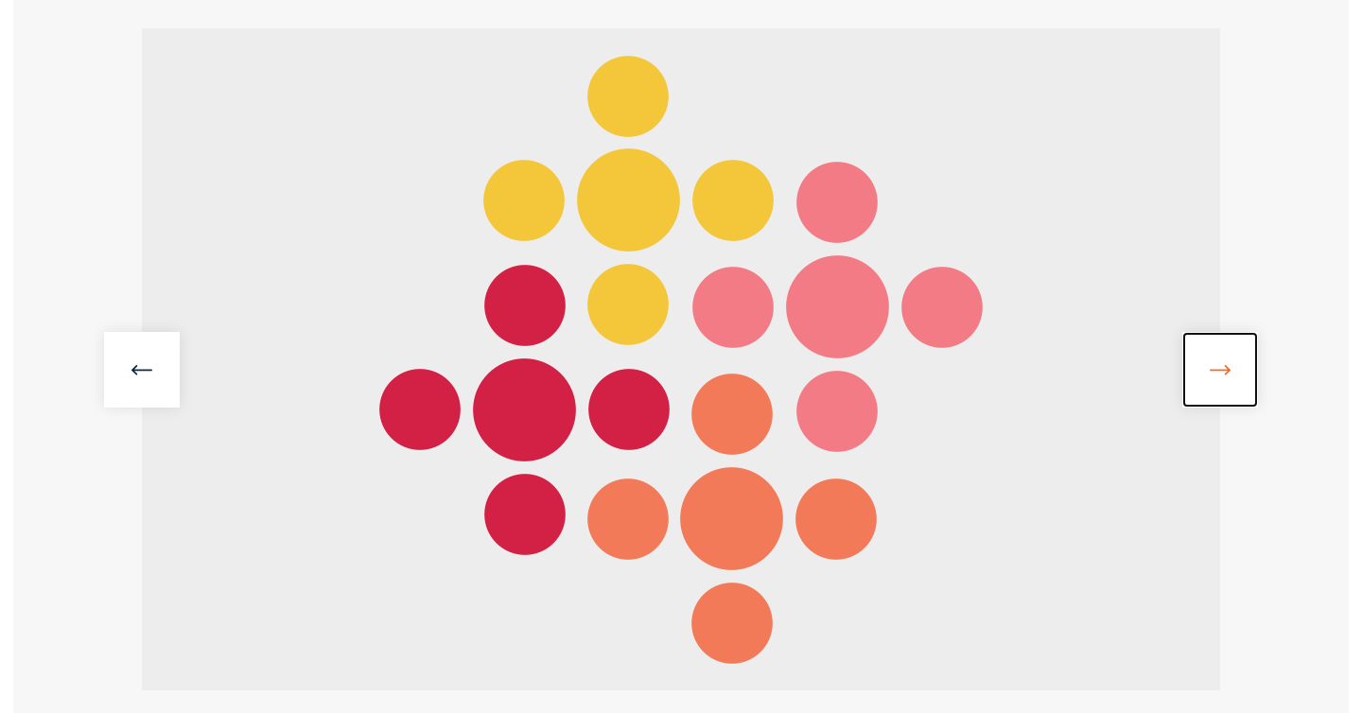
click at [1240, 357] on link at bounding box center [1220, 370] width 76 height 76
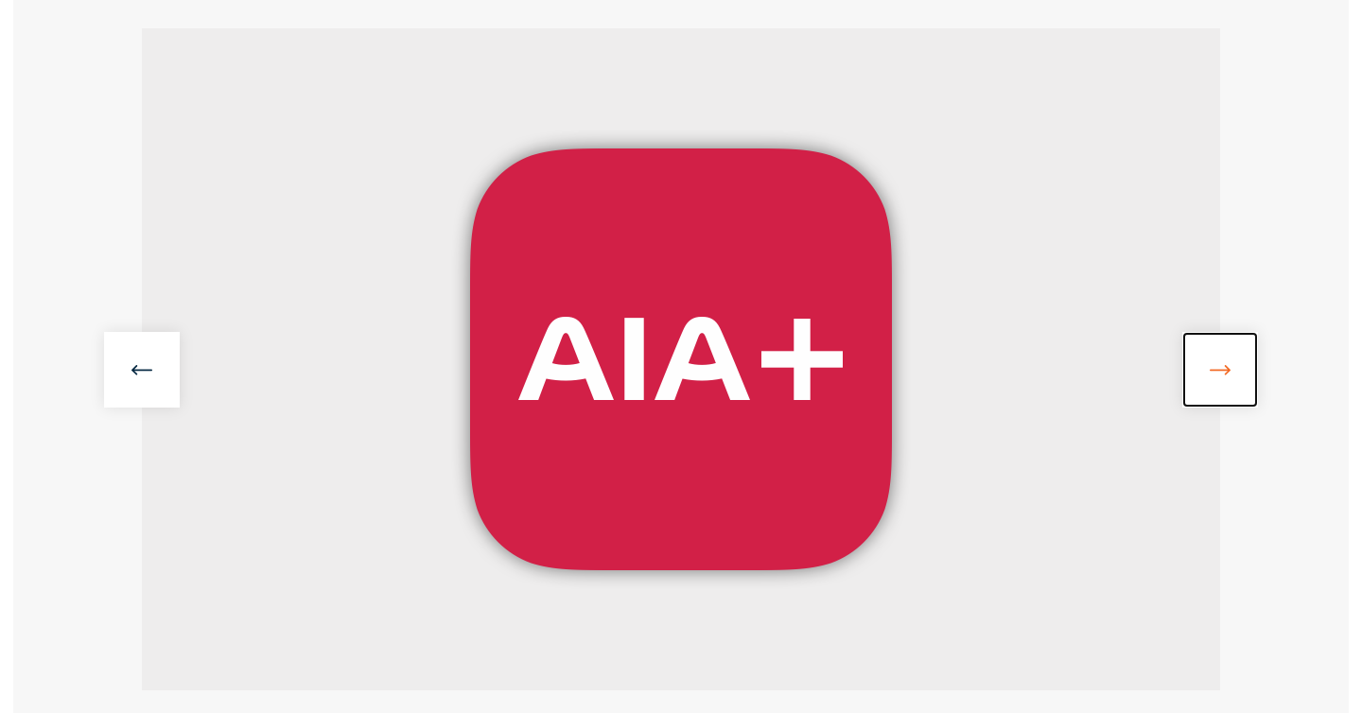
click at [1240, 357] on link at bounding box center [1220, 370] width 76 height 76
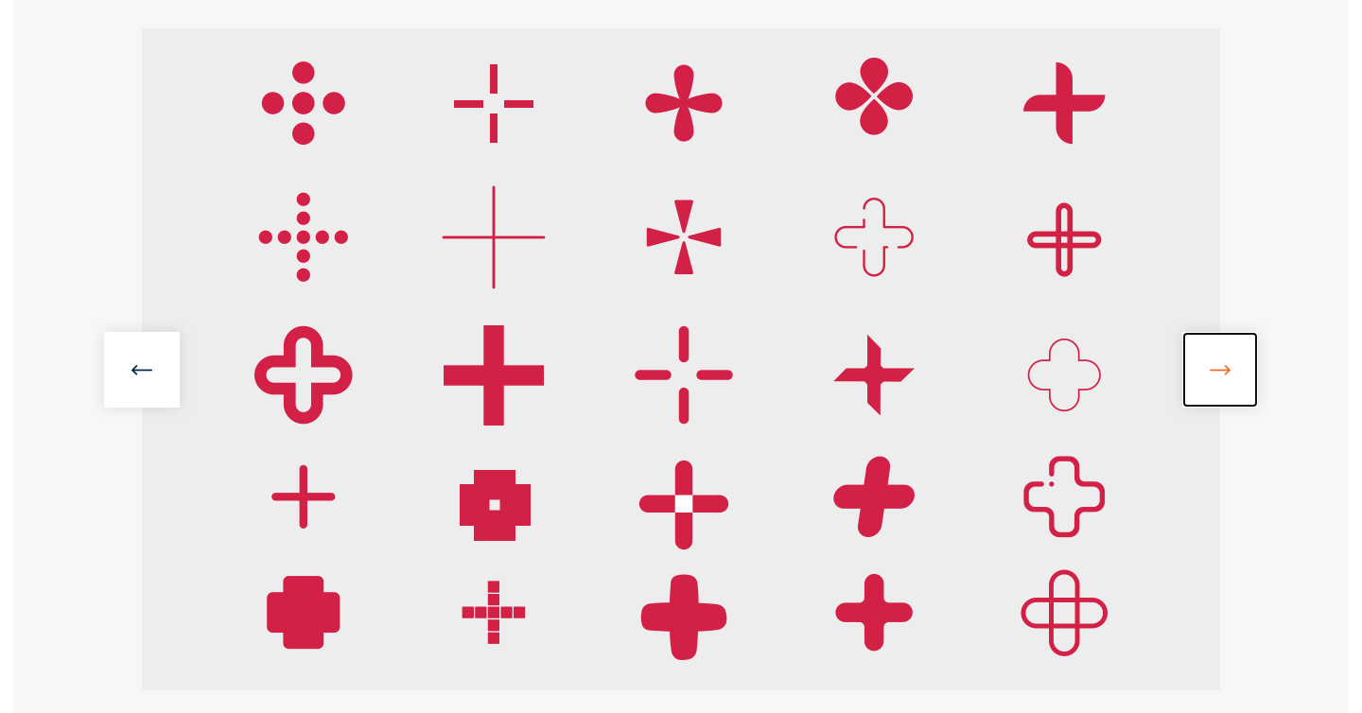
click at [1240, 357] on link at bounding box center [1220, 370] width 76 height 76
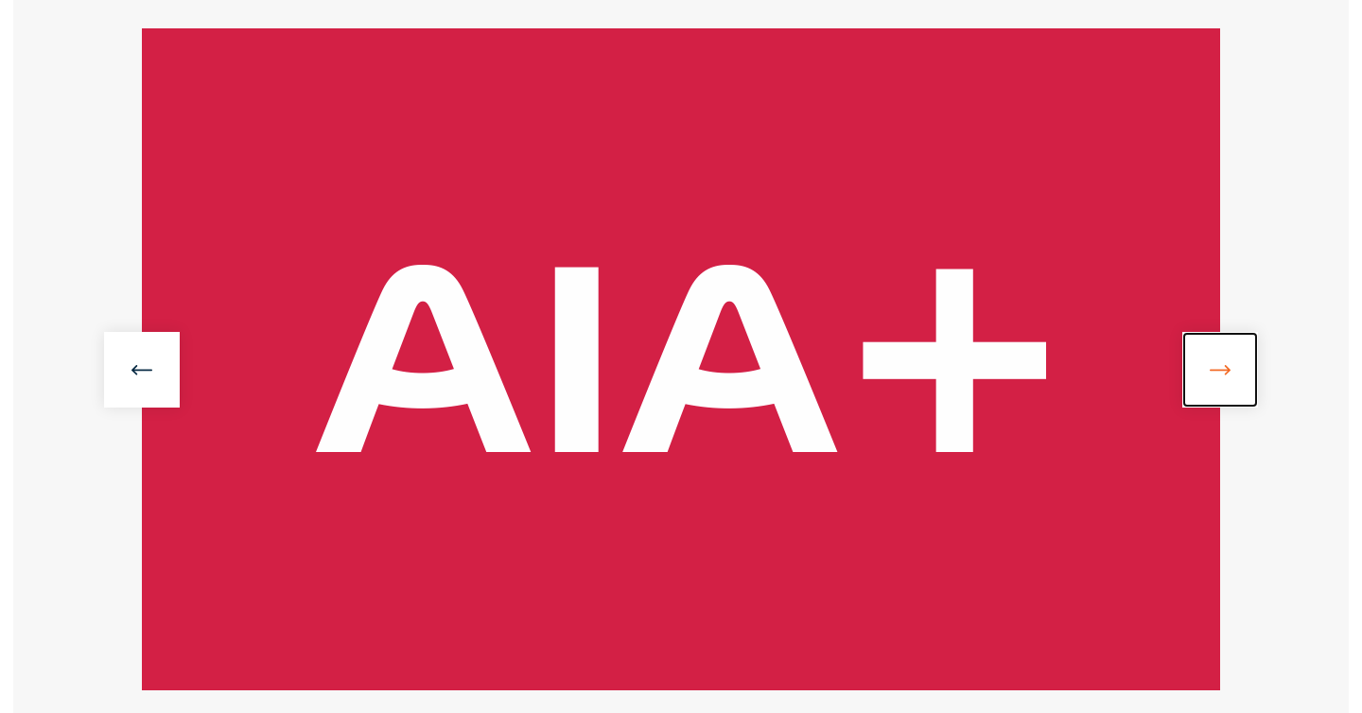
click at [1240, 357] on link at bounding box center [1220, 370] width 76 height 76
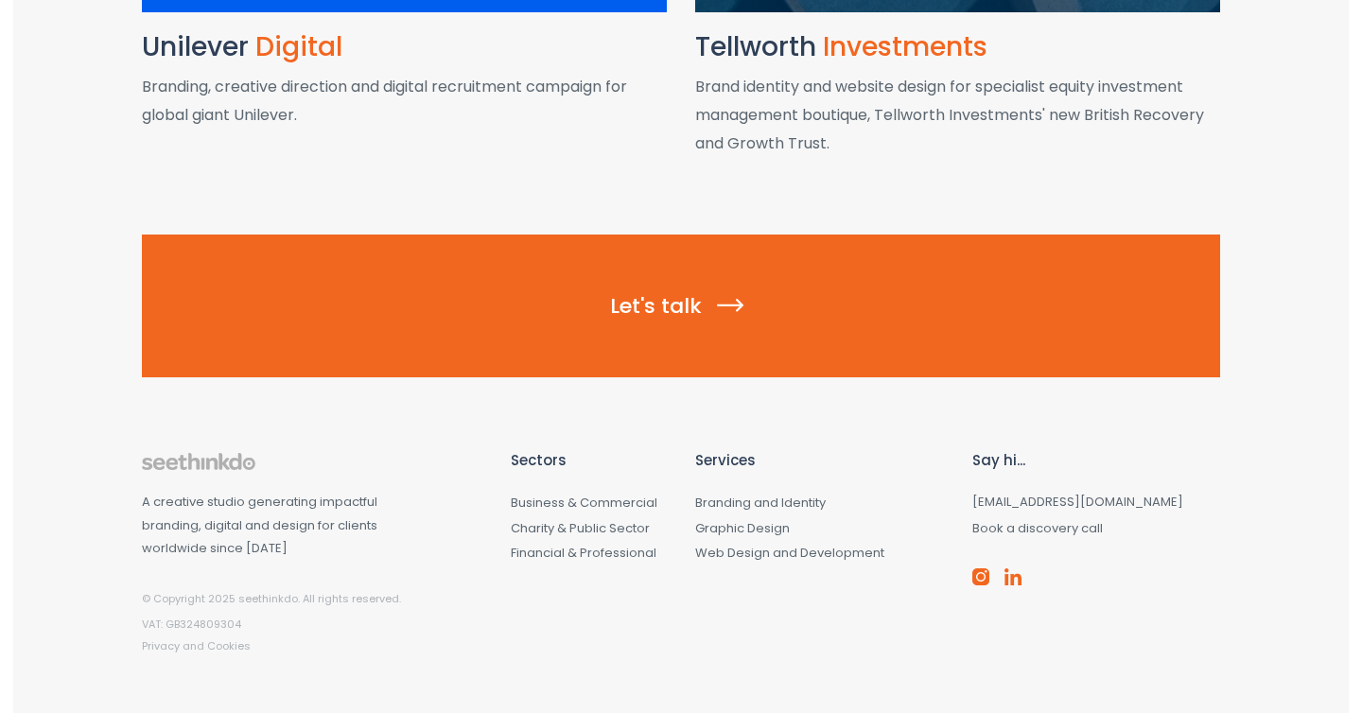
scroll to position [3052, 0]
